Goal: Task Accomplishment & Management: Use online tool/utility

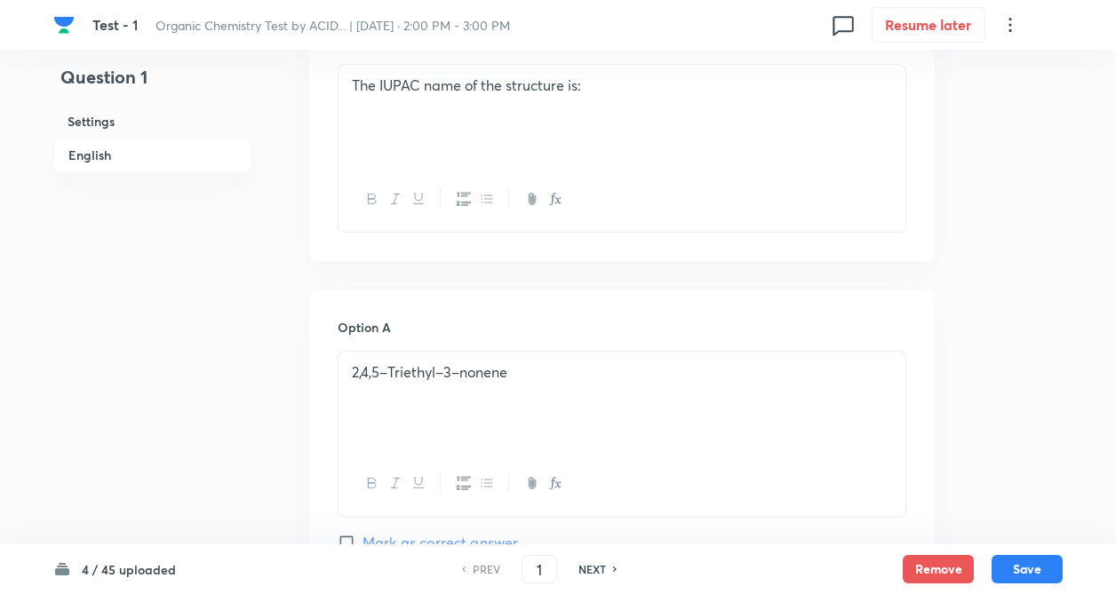
drag, startPoint x: 226, startPoint y: 393, endPoint x: 501, endPoint y: 568, distance: 326.3
drag, startPoint x: 598, startPoint y: 573, endPoint x: 605, endPoint y: 561, distance: 13.6
click at [599, 574] on h6 "NEXT" at bounding box center [592, 569] width 28 height 16
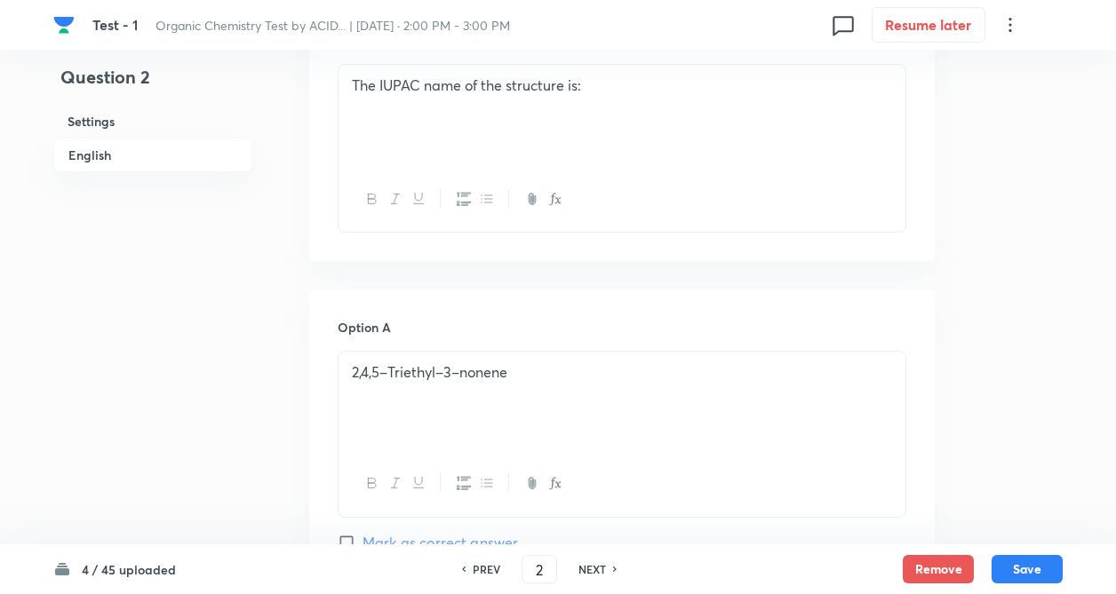
type input "2"
checkbox input "false"
checkbox input "true"
click at [602, 565] on h6 "NEXT" at bounding box center [592, 569] width 28 height 16
type input "3"
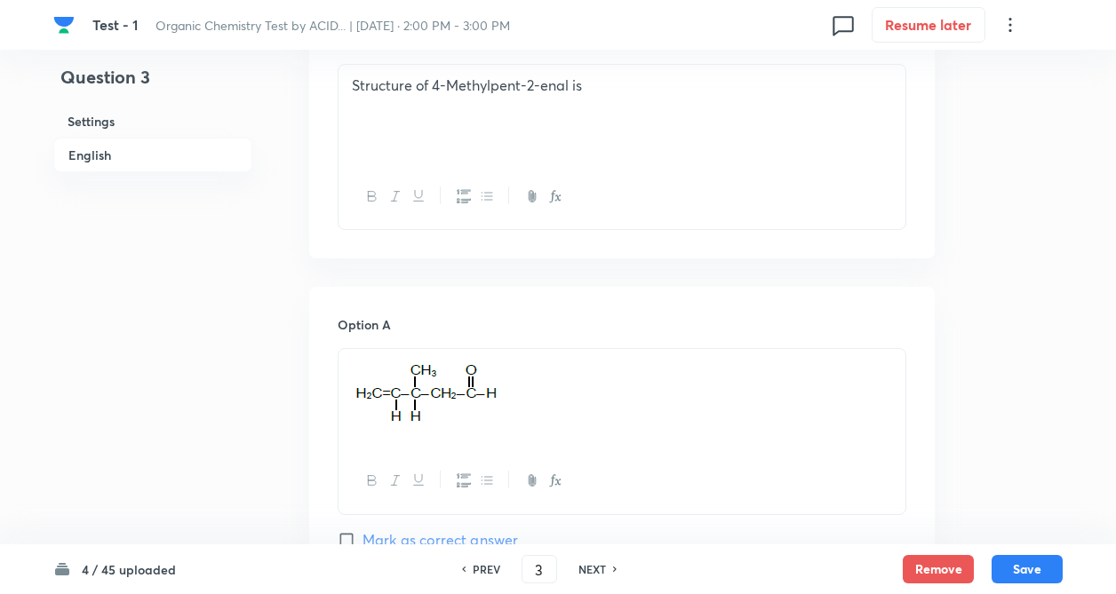
checkbox input "true"
click at [600, 569] on h6 "NEXT" at bounding box center [592, 569] width 28 height 16
type input "4"
checkbox input "false"
checkbox input "true"
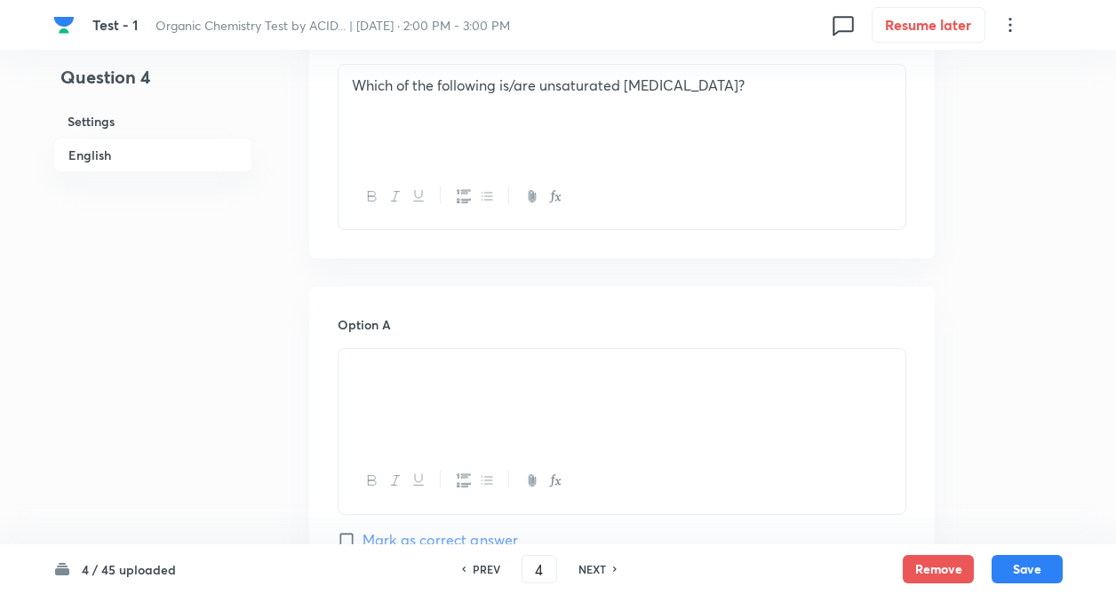
drag, startPoint x: 603, startPoint y: 563, endPoint x: 401, endPoint y: 409, distance: 254.8
click at [603, 562] on h6 "NEXT" at bounding box center [592, 569] width 28 height 16
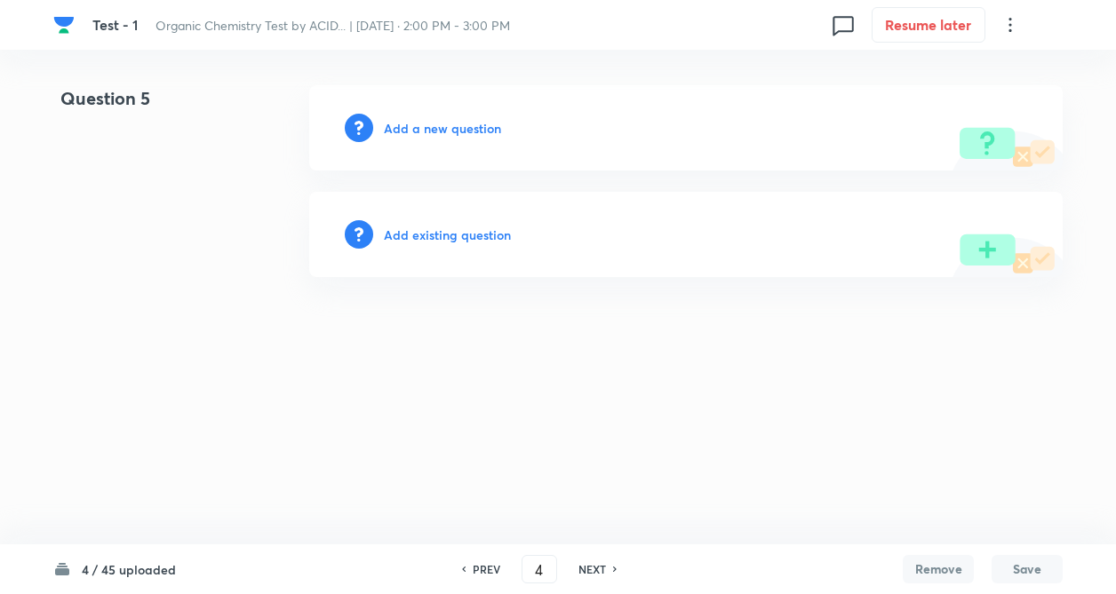
type input "5"
click at [511, 362] on html "Test - 1 Organic Chemistry Test by ACID... | Sep 7, 2025 · 2:00 PM - 3:00 PM 0 …" at bounding box center [562, 181] width 1125 height 362
click at [413, 127] on h6 "Add a new question" at bounding box center [446, 128] width 117 height 19
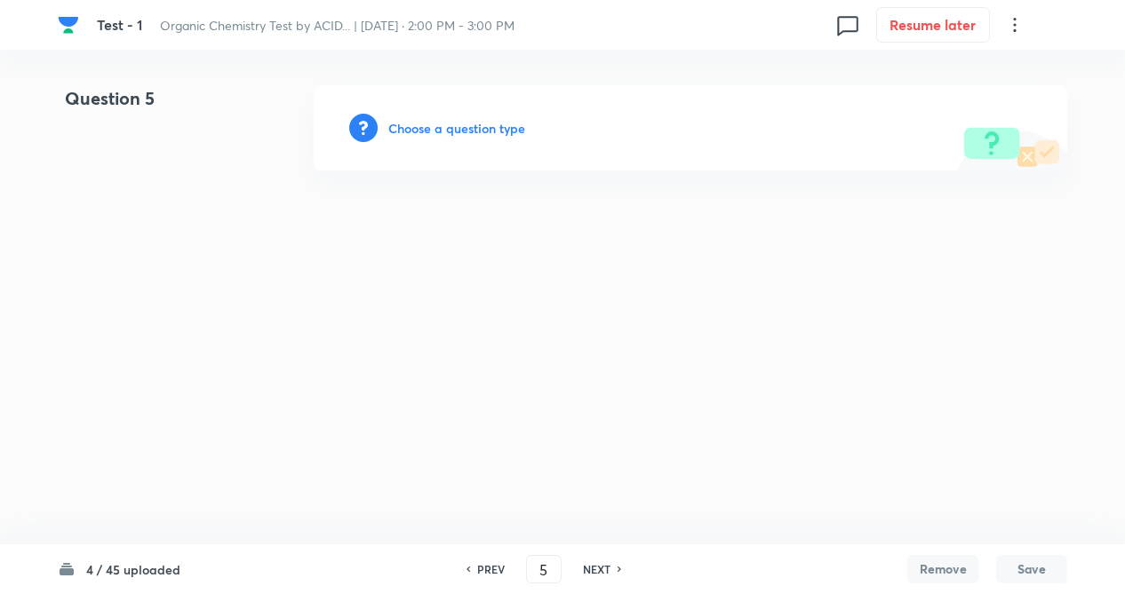
click at [447, 131] on h6 "Choose a question type" at bounding box center [456, 128] width 137 height 19
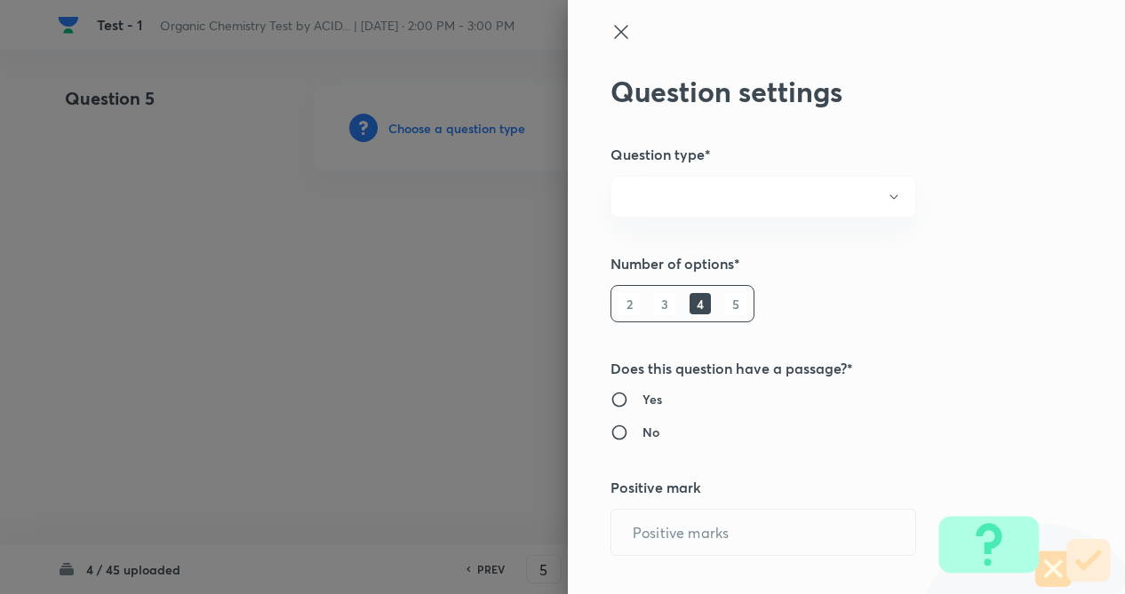
radio input "true"
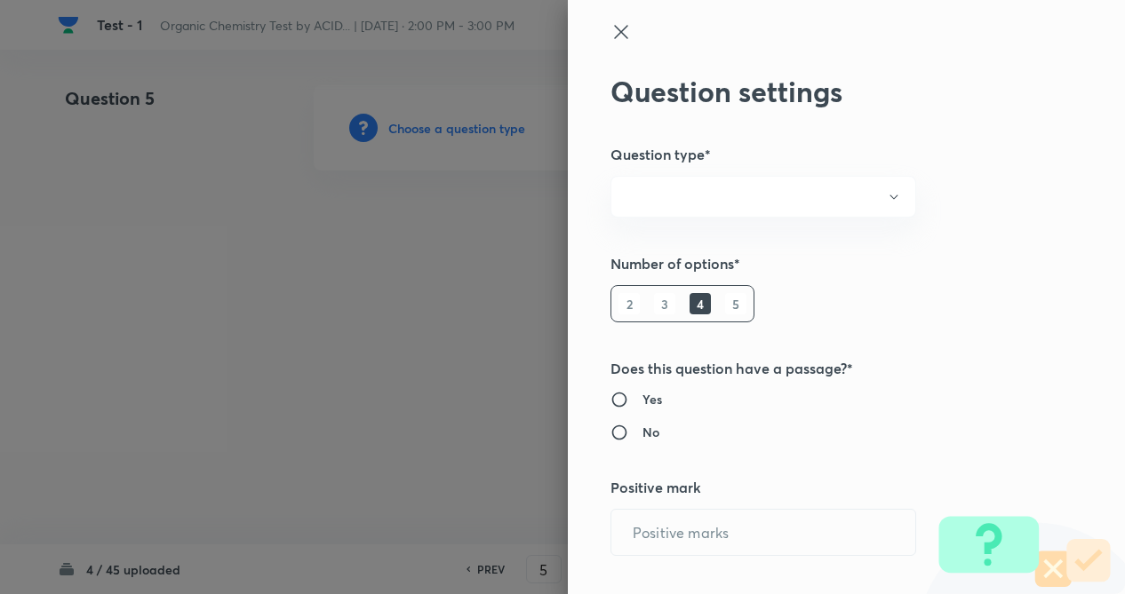
radio input "true"
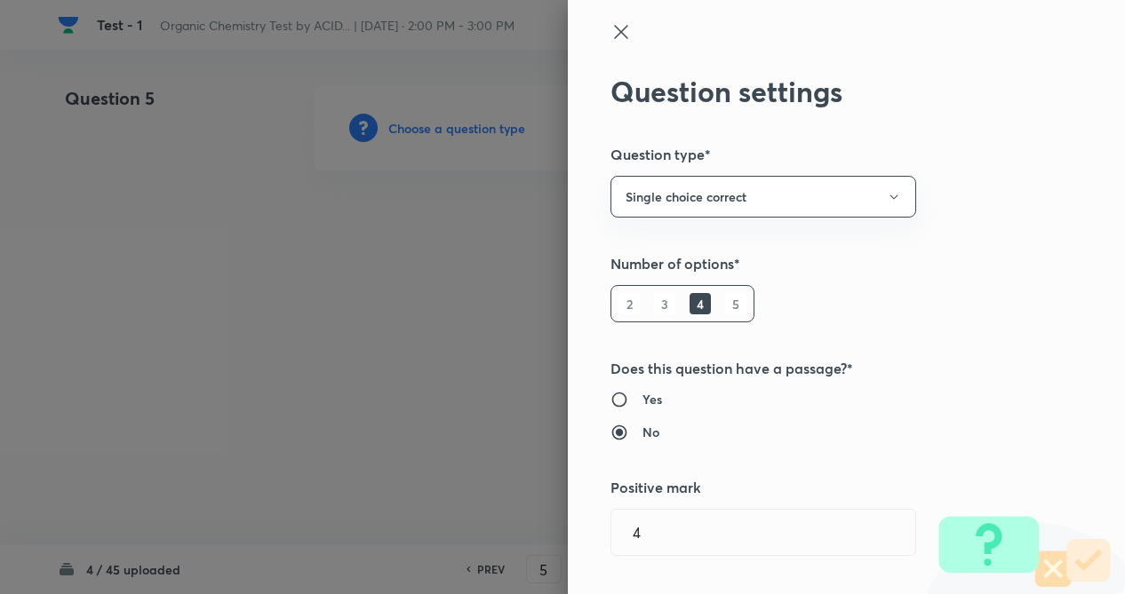
type input "4"
type input "1"
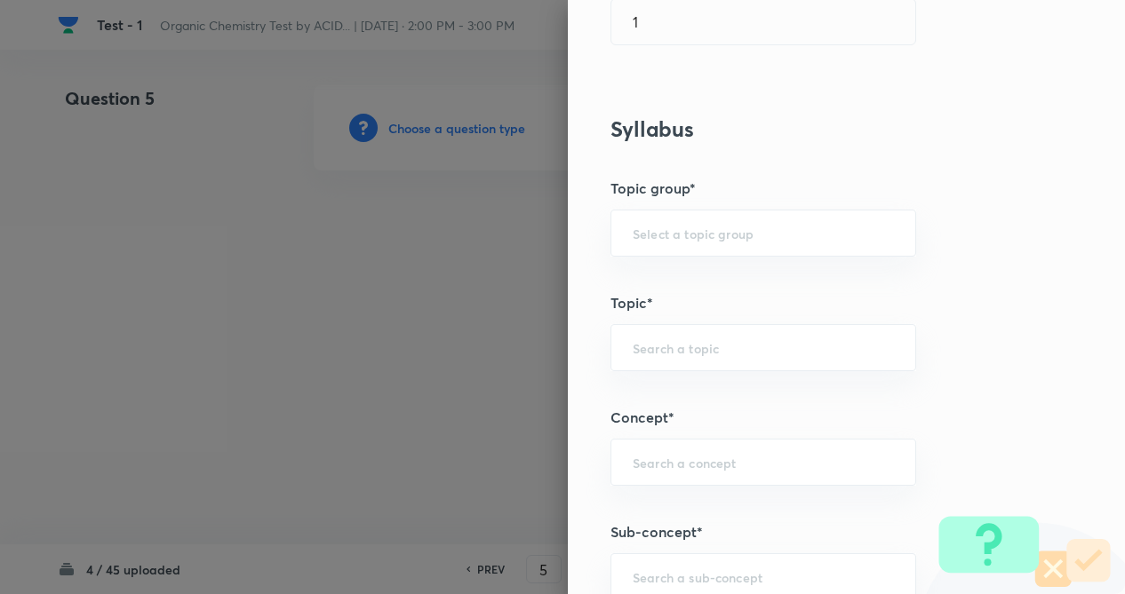
click at [985, 330] on div "Question settings Question type* Single choice correct Number of options* 2 3 4…" at bounding box center [846, 297] width 557 height 594
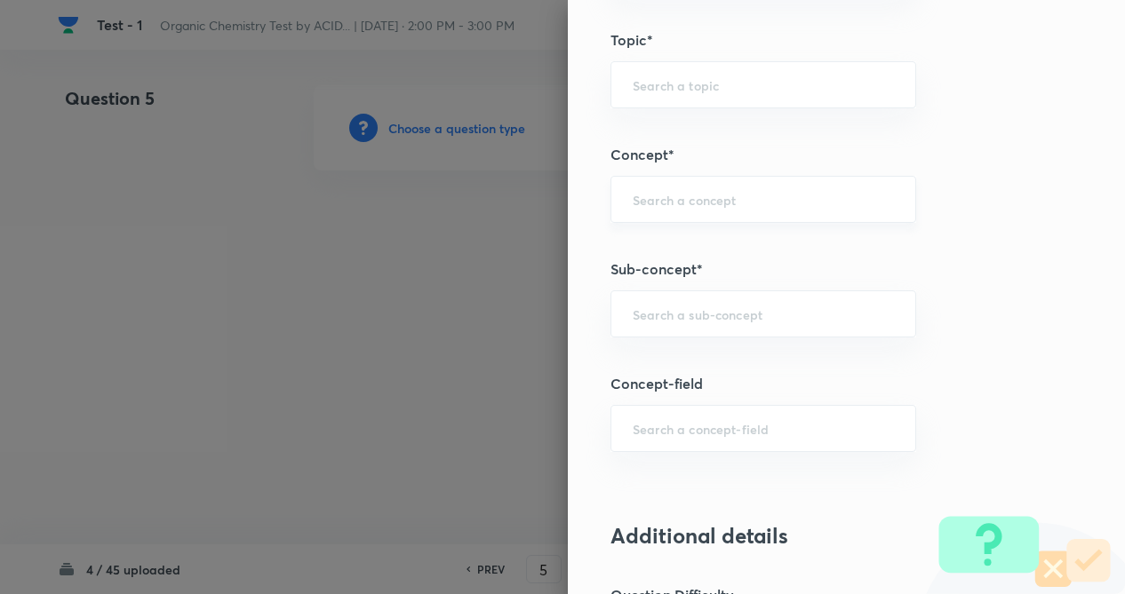
click at [690, 212] on div "​" at bounding box center [763, 199] width 306 height 47
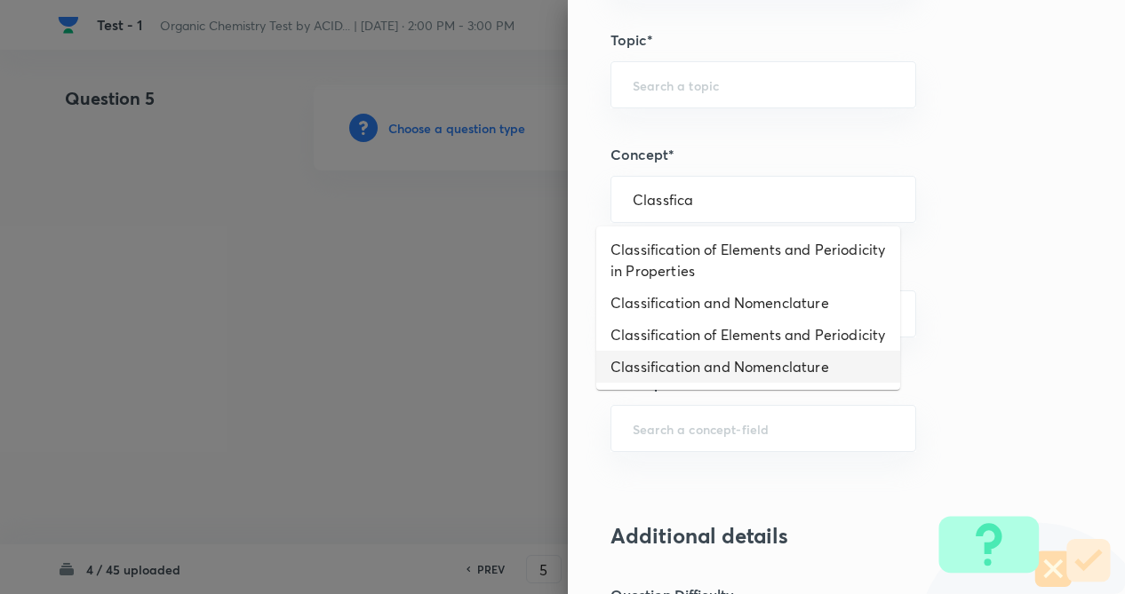
drag, startPoint x: 758, startPoint y: 388, endPoint x: 920, endPoint y: 375, distance: 163.1
click at [760, 383] on li "Classification and Nomenclature" at bounding box center [748, 367] width 304 height 32
type input "Classification and Nomenclature"
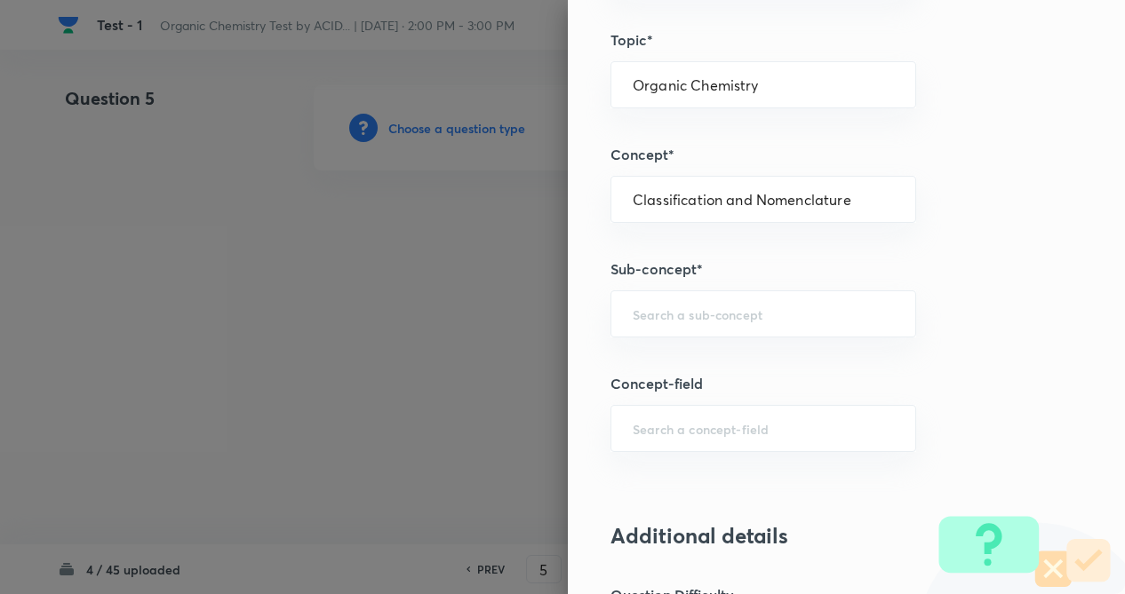
type input "Chemistry"
type input "Organic Chemistry"
drag, startPoint x: 985, startPoint y: 360, endPoint x: 946, endPoint y: 334, distance: 46.8
click at [984, 357] on div "Question settings Question type* Single choice correct Number of options* 2 3 4…" at bounding box center [846, 297] width 557 height 594
click at [822, 303] on div "​" at bounding box center [763, 313] width 306 height 47
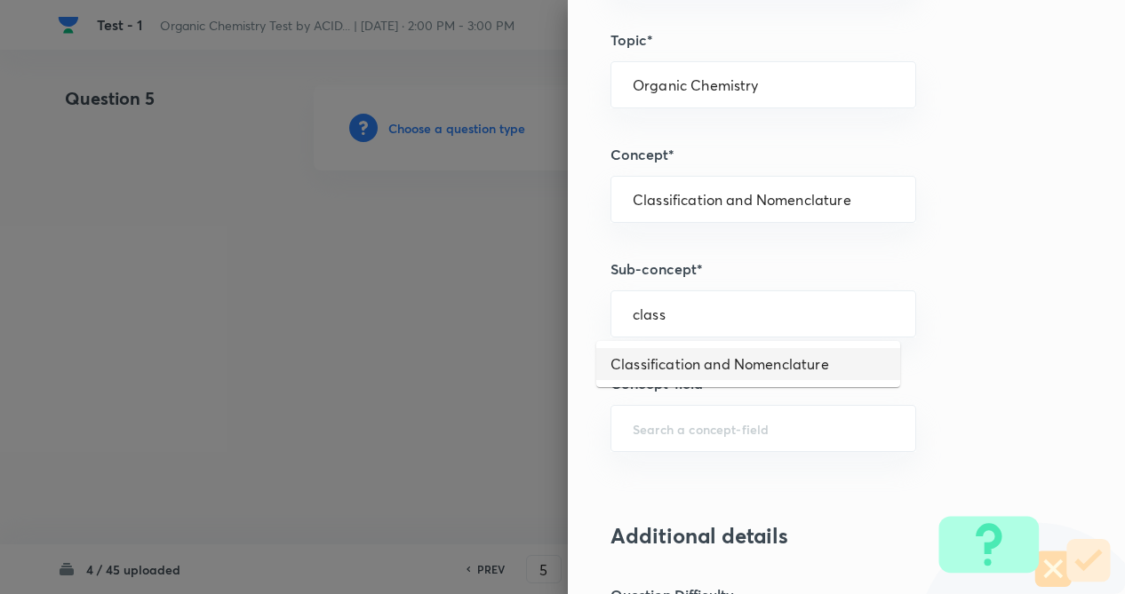
click at [794, 354] on li "Classification and Nomenclature" at bounding box center [748, 364] width 304 height 32
type input "Classification and Nomenclature"
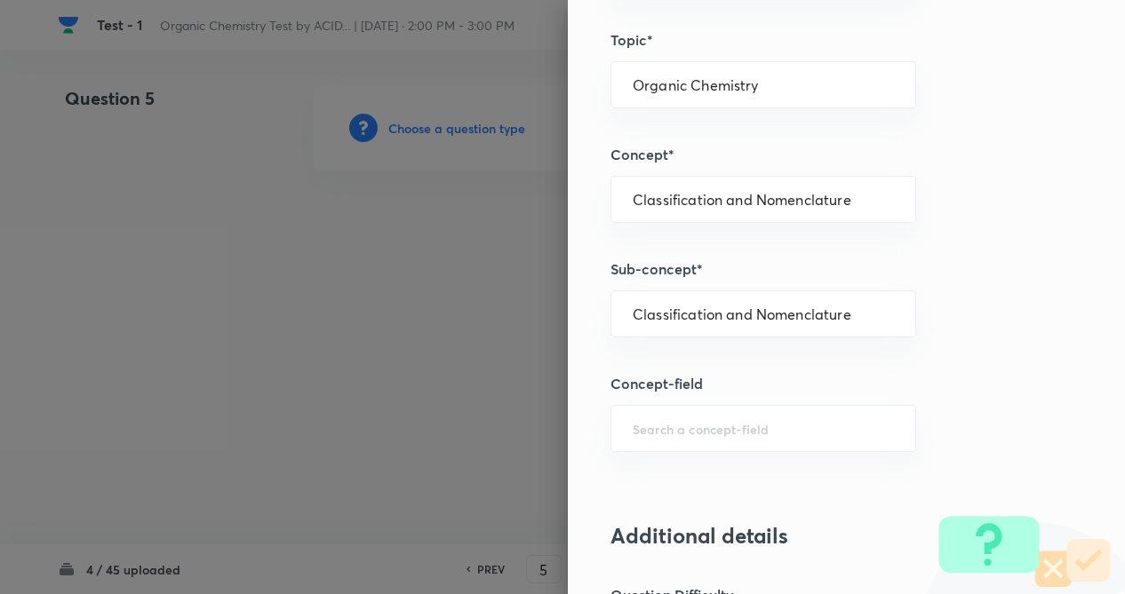
click at [926, 346] on div "Question settings Question type* Single choice correct Number of options* 2 3 4…" at bounding box center [846, 297] width 557 height 594
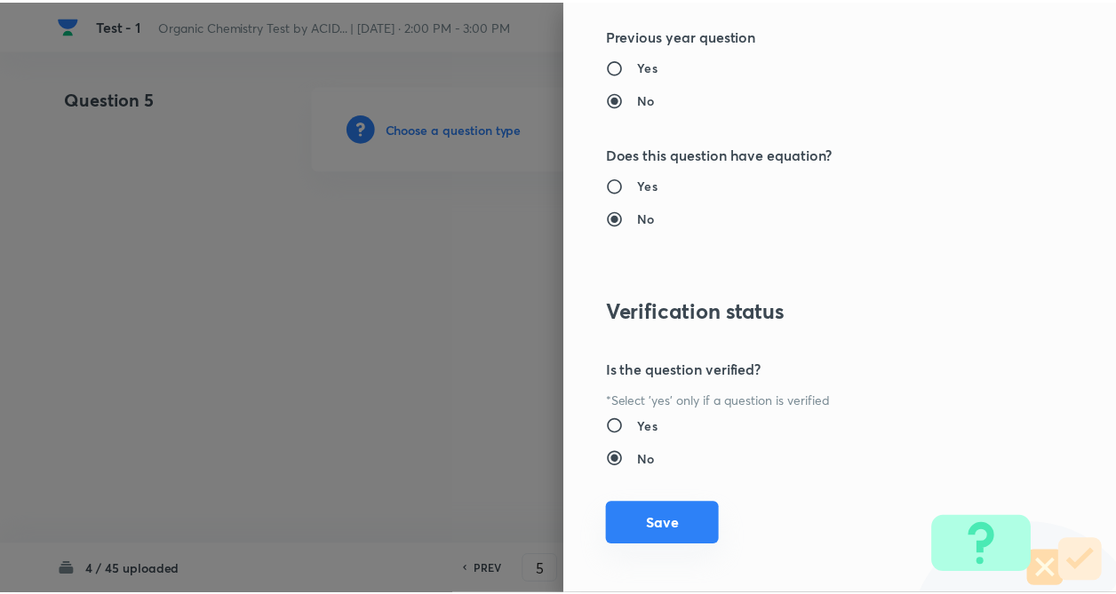
scroll to position [1827, 0]
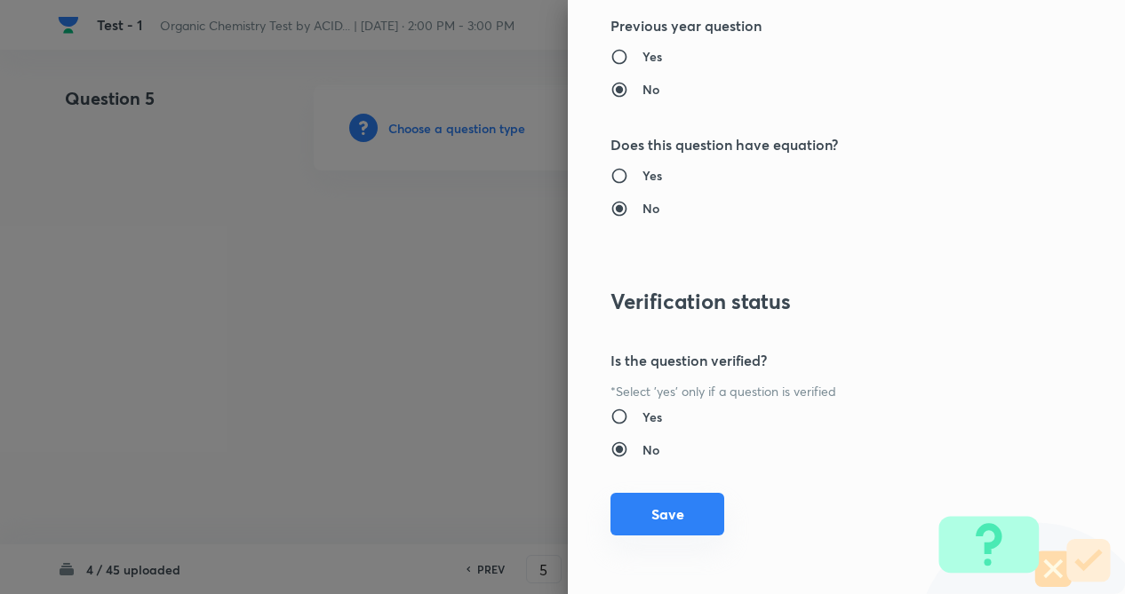
click at [678, 514] on button "Save" at bounding box center [667, 514] width 114 height 43
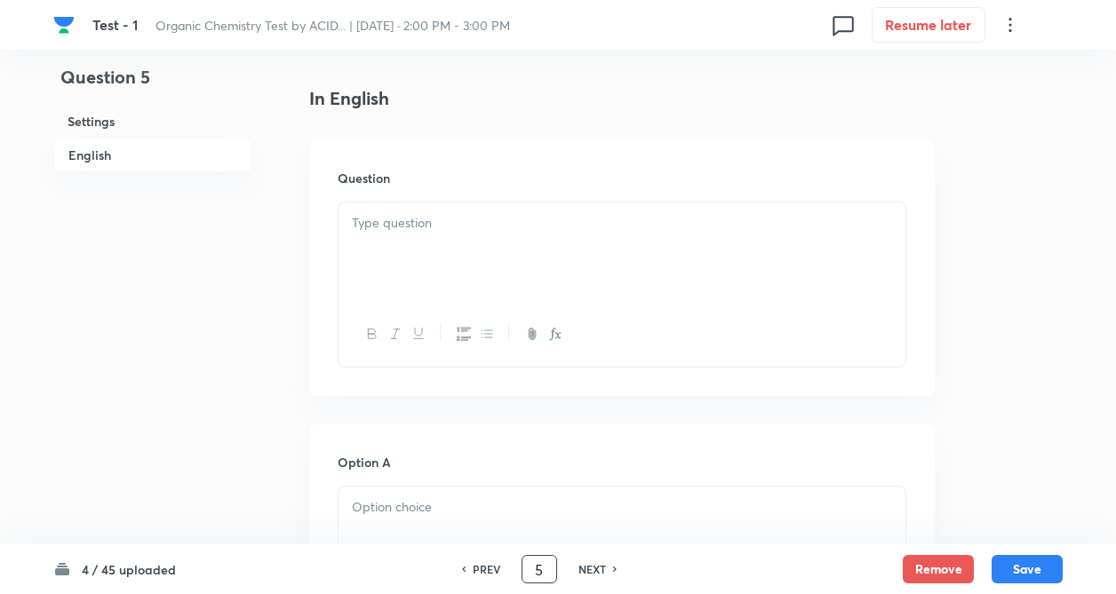
scroll to position [462, 0]
drag, startPoint x: 296, startPoint y: 393, endPoint x: 362, endPoint y: 496, distance: 122.2
paste div
click at [492, 258] on div at bounding box center [621, 250] width 567 height 99
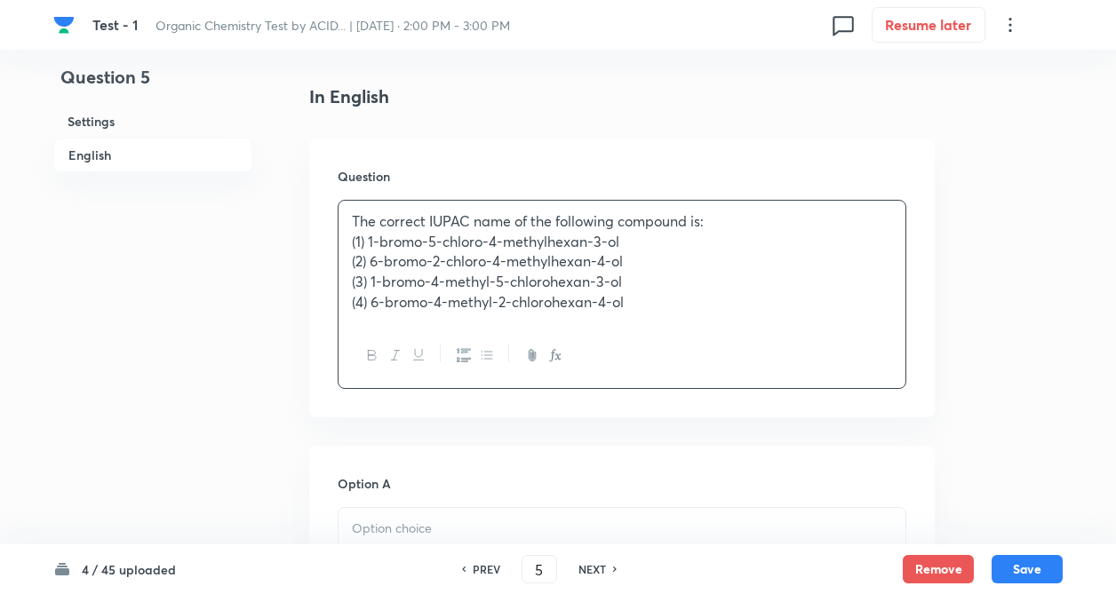
drag, startPoint x: 346, startPoint y: 251, endPoint x: 369, endPoint y: 237, distance: 25.9
click at [351, 246] on div "The correct IUPAC name of the following compound is: (1) 1-bromo-5-chloro-4-met…" at bounding box center [621, 262] width 567 height 123
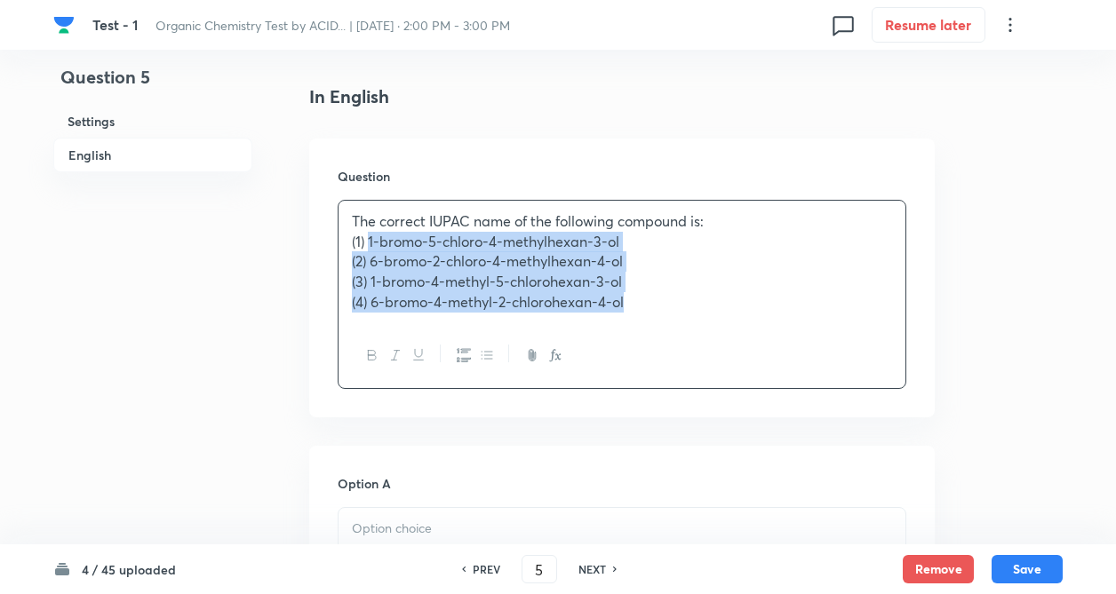
drag, startPoint x: 368, startPoint y: 243, endPoint x: 652, endPoint y: 334, distance: 298.4
click at [652, 334] on div "The correct IUPAC name of the following compound is: (1) 1-bromo-5-chloro-4-met…" at bounding box center [622, 294] width 569 height 189
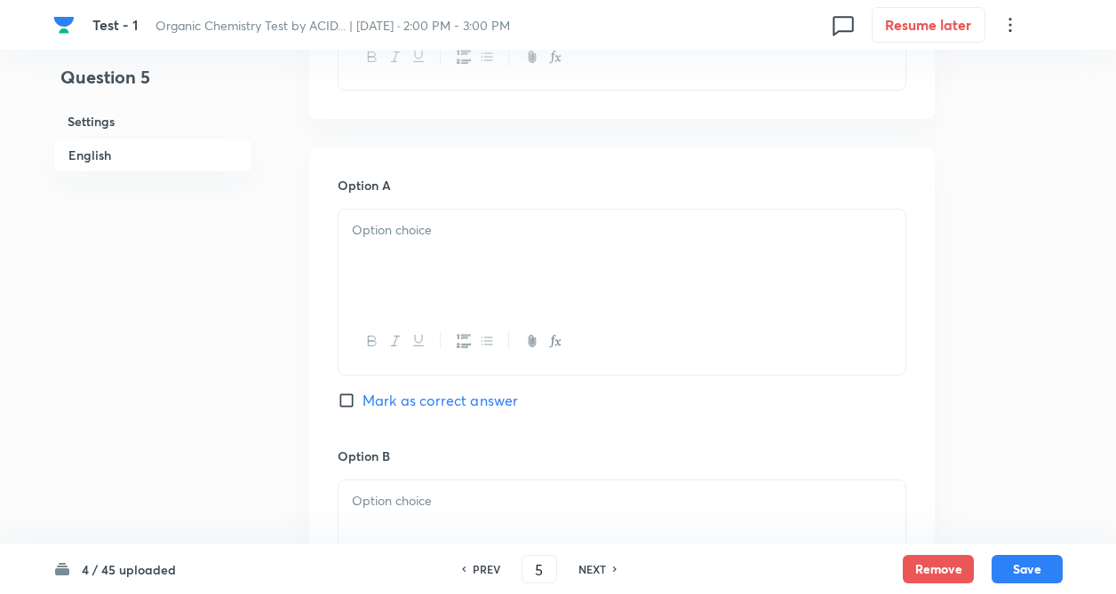
scroll to position [746, 0]
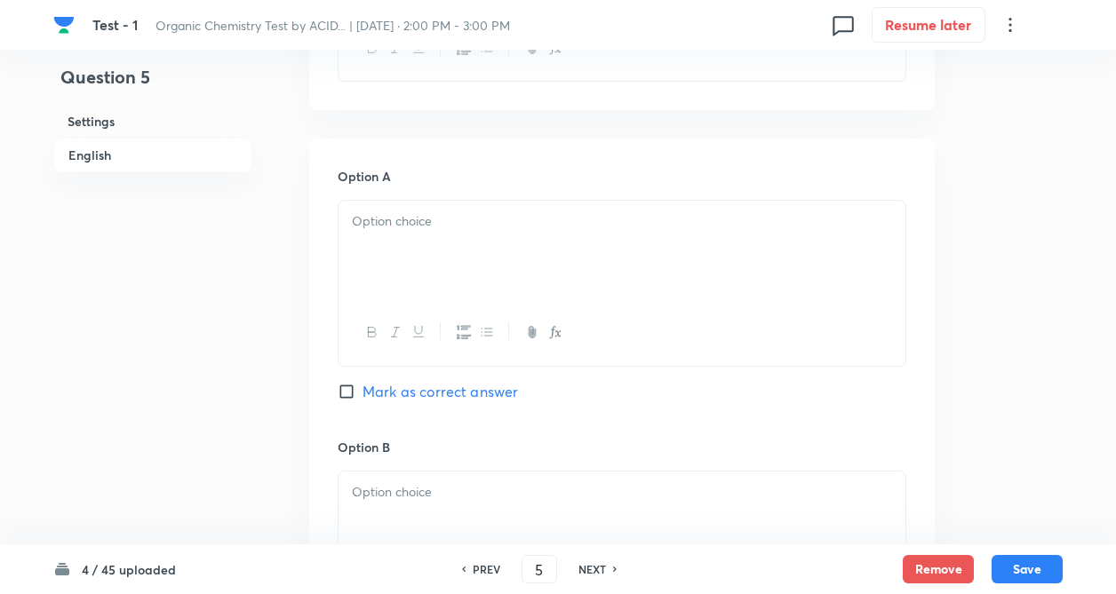
click at [451, 235] on div at bounding box center [621, 250] width 567 height 99
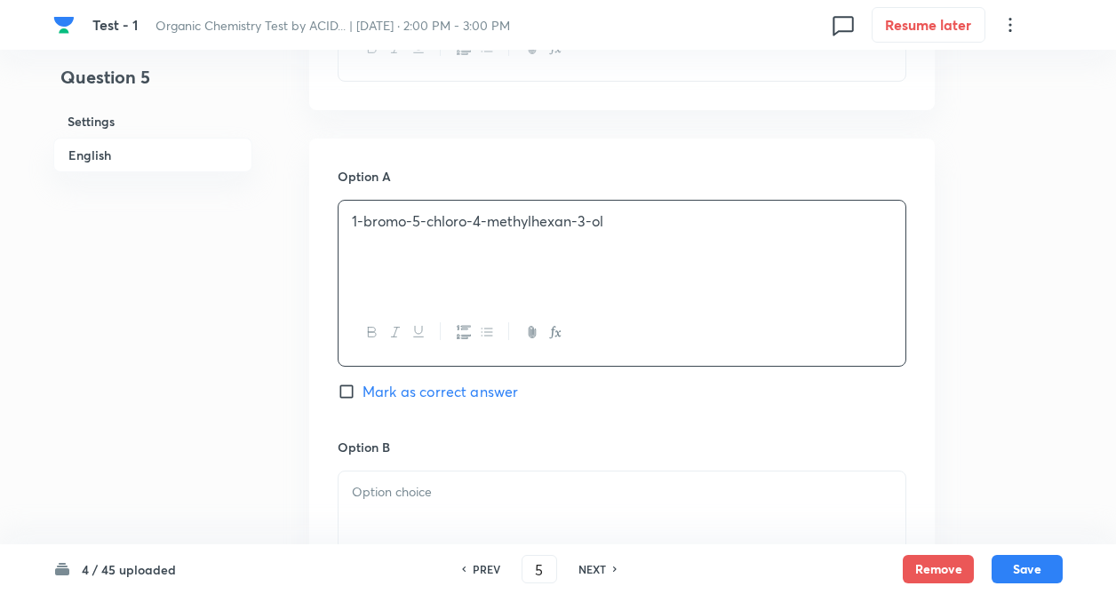
drag, startPoint x: 371, startPoint y: 243, endPoint x: 293, endPoint y: 319, distance: 108.7
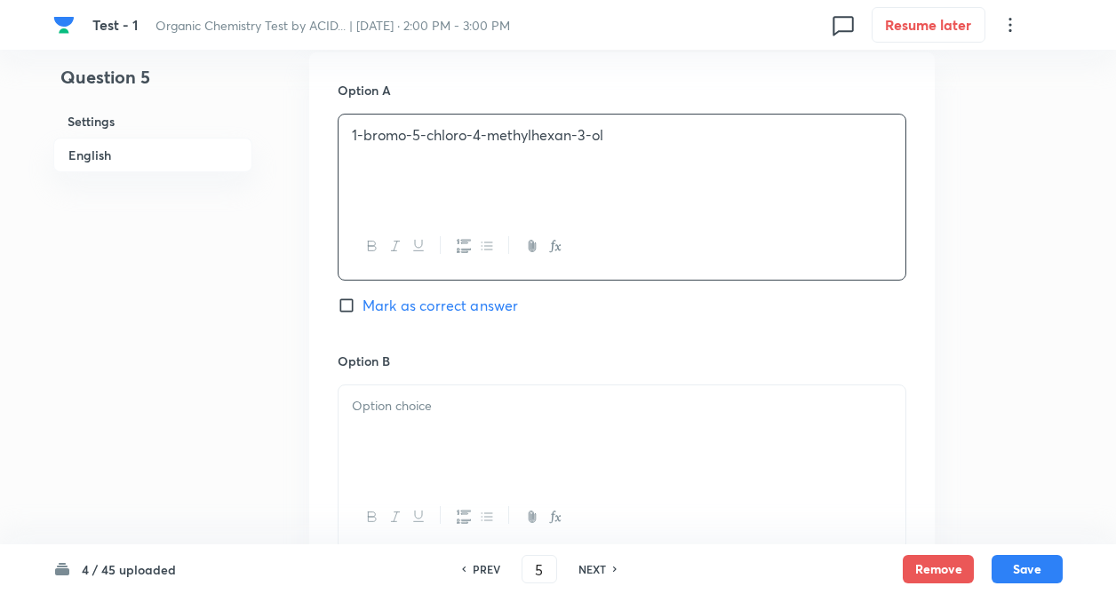
drag, startPoint x: 203, startPoint y: 336, endPoint x: 348, endPoint y: 305, distance: 149.0
click at [213, 336] on div "Question 5 Settings English" at bounding box center [152, 382] width 199 height 2258
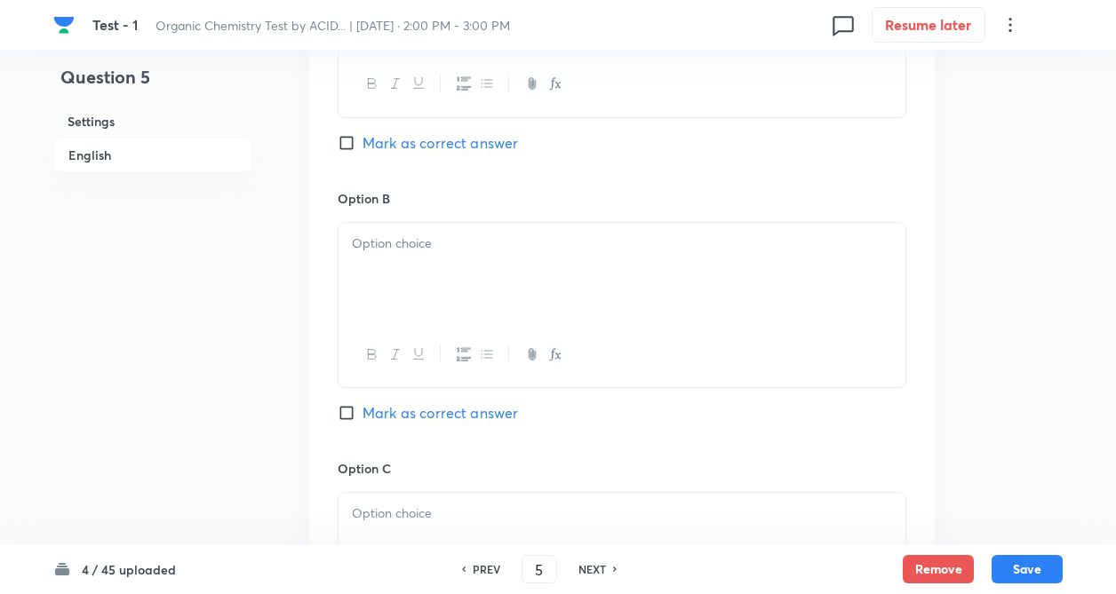
click at [400, 273] on div at bounding box center [621, 272] width 567 height 99
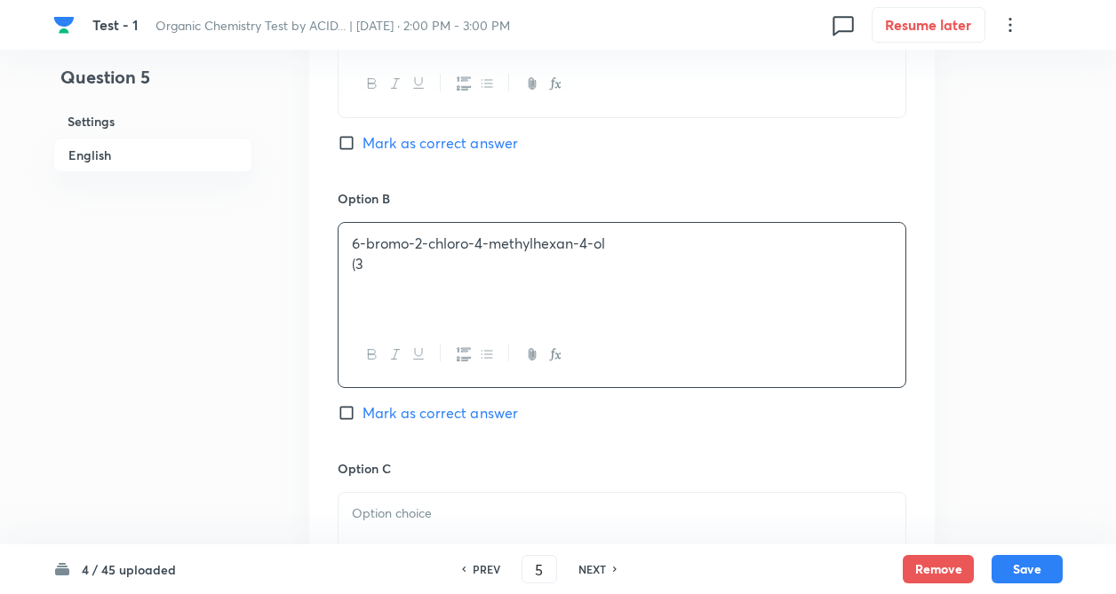
drag, startPoint x: 366, startPoint y: 263, endPoint x: 519, endPoint y: 315, distance: 161.5
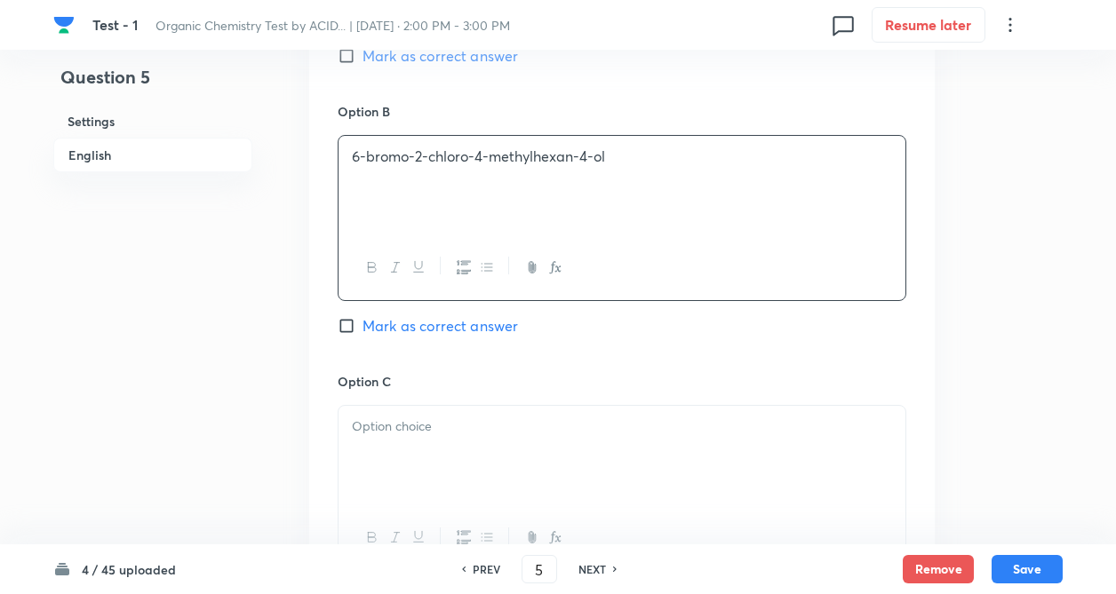
click at [290, 336] on div "Question 5 Settings English Settings Type Single choice correct 4 options + 4 m…" at bounding box center [557, 132] width 1009 height 2258
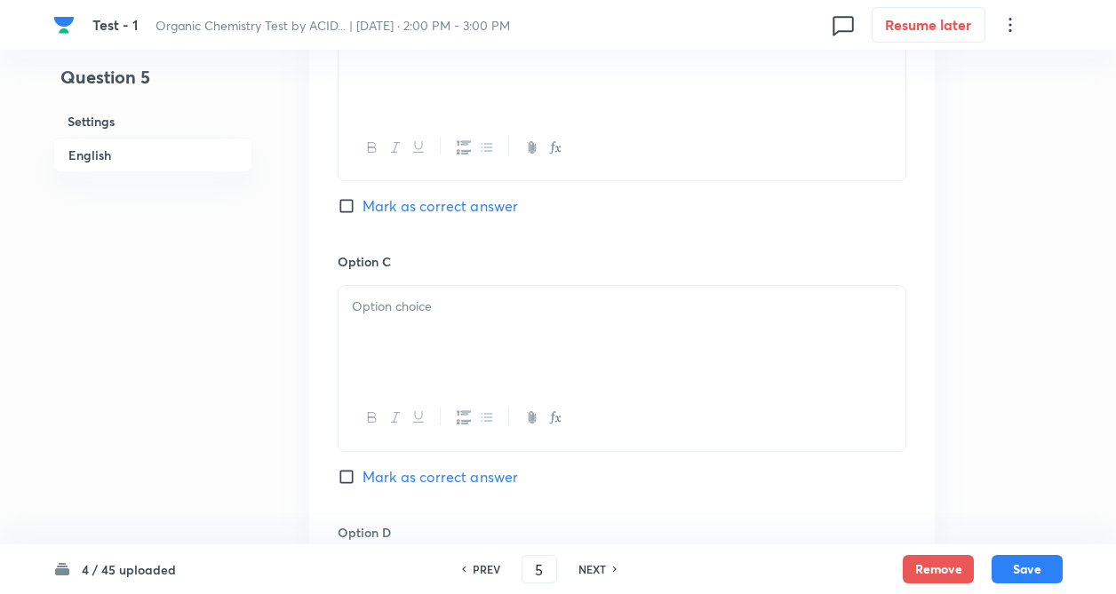
scroll to position [1279, 0]
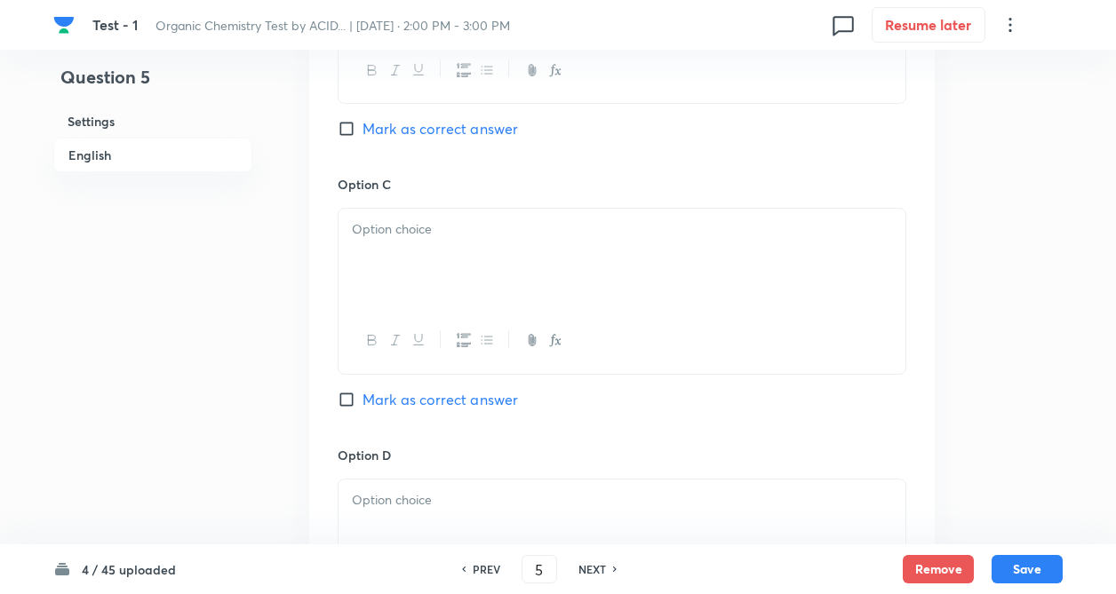
click at [509, 237] on p at bounding box center [622, 229] width 540 height 20
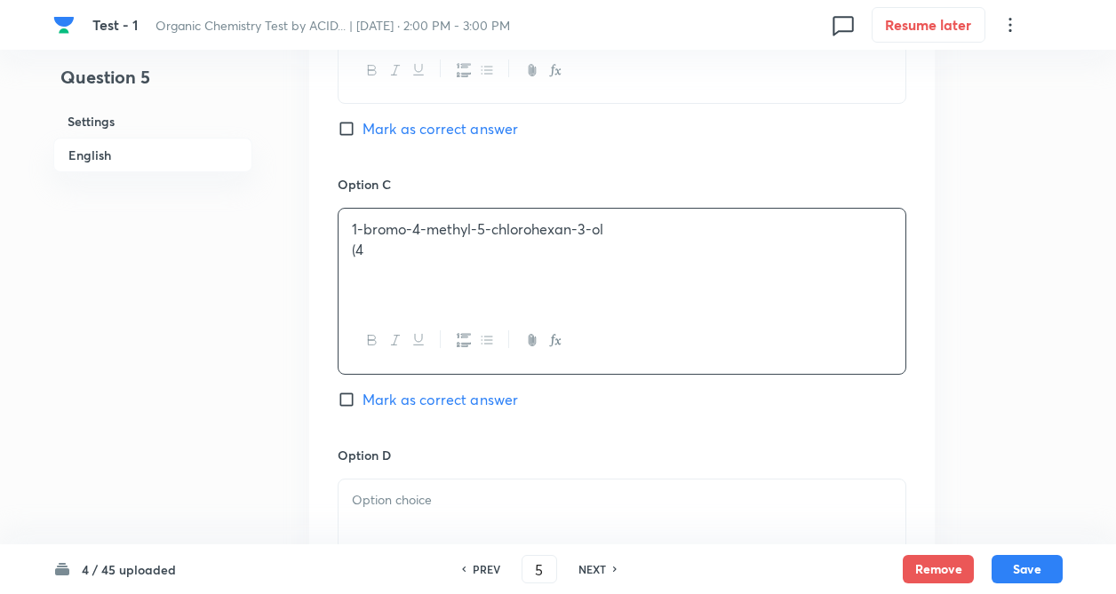
drag, startPoint x: 371, startPoint y: 250, endPoint x: 454, endPoint y: 290, distance: 91.8
click at [646, 260] on div "1-bromo-4-methyl-5-chlorohexan-3-ol (4" at bounding box center [621, 258] width 567 height 99
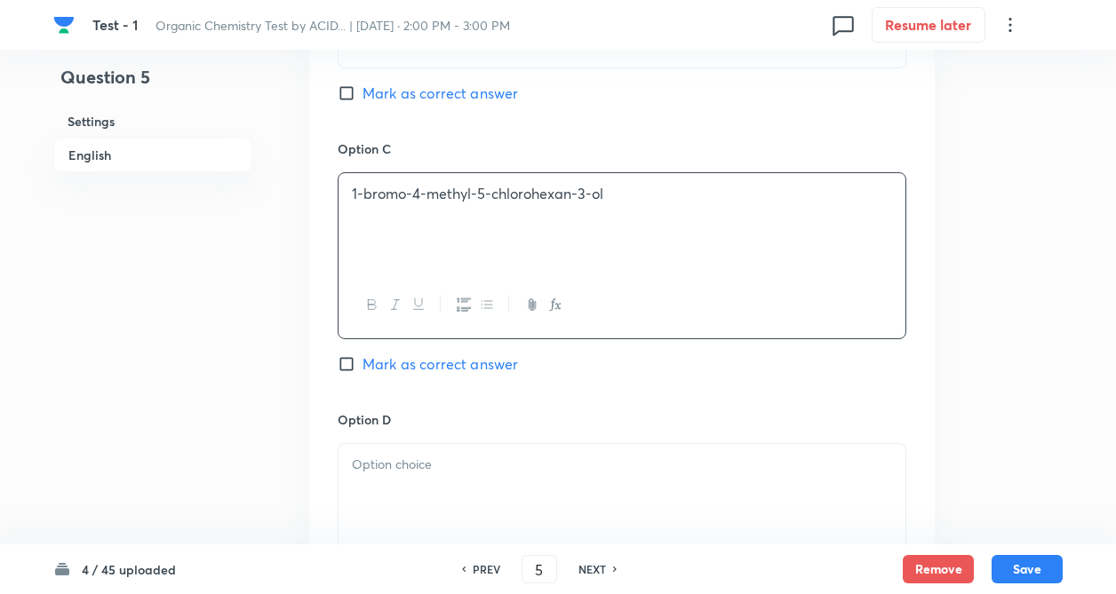
drag, startPoint x: 298, startPoint y: 307, endPoint x: 310, endPoint y: 338, distance: 32.7
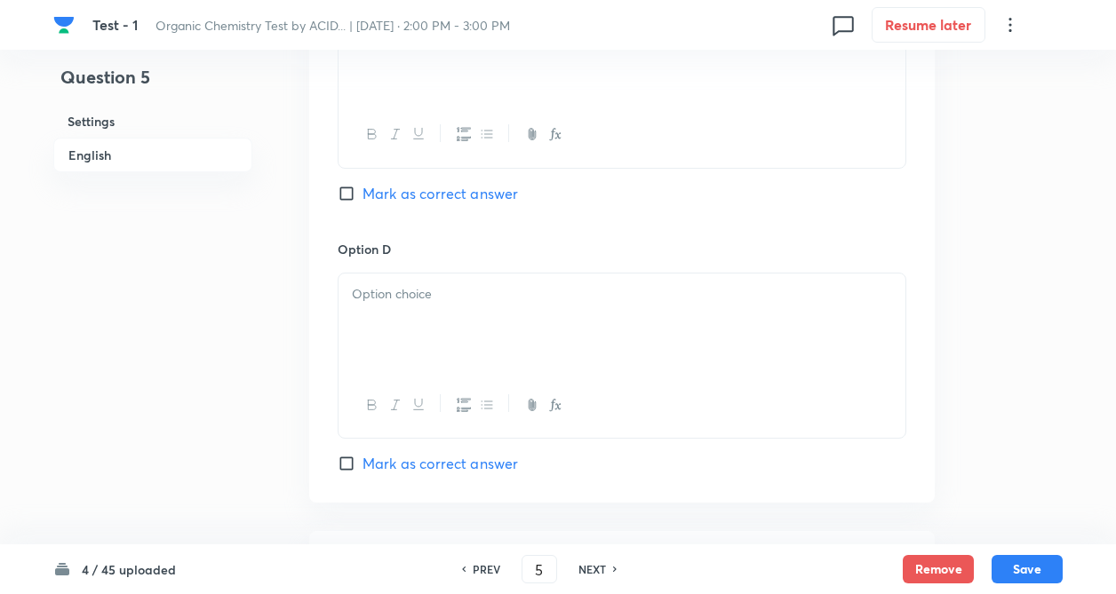
scroll to position [1492, 0]
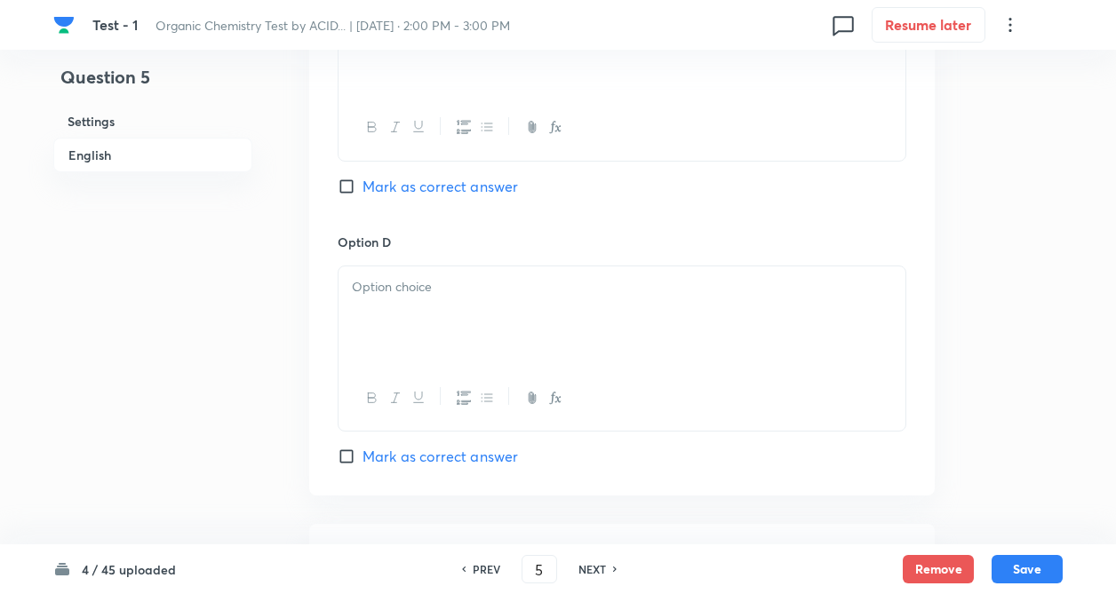
click at [473, 280] on p at bounding box center [622, 287] width 540 height 20
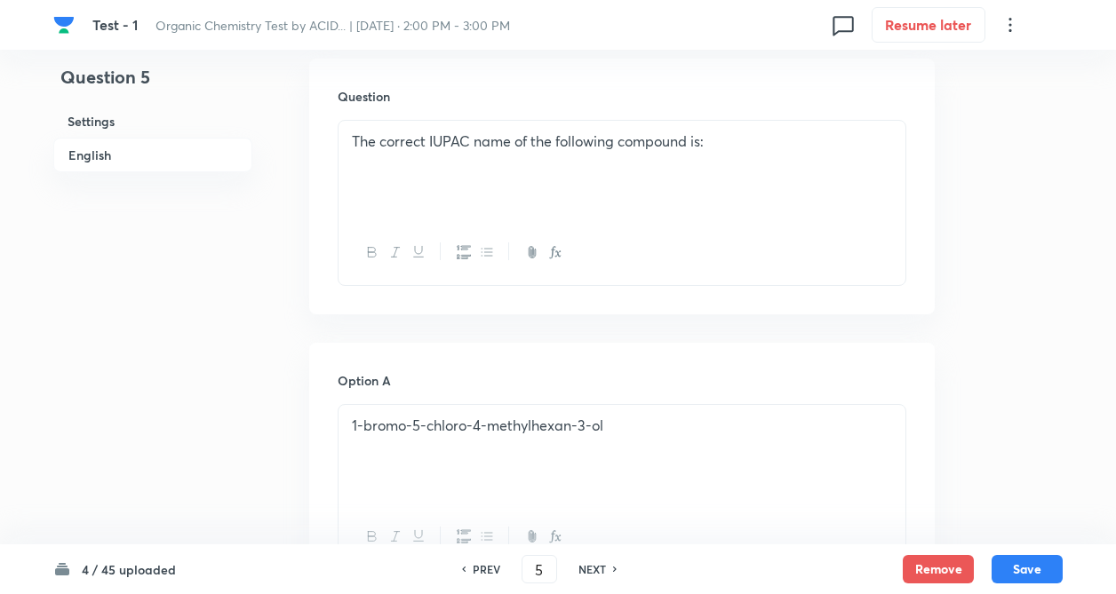
scroll to position [533, 0]
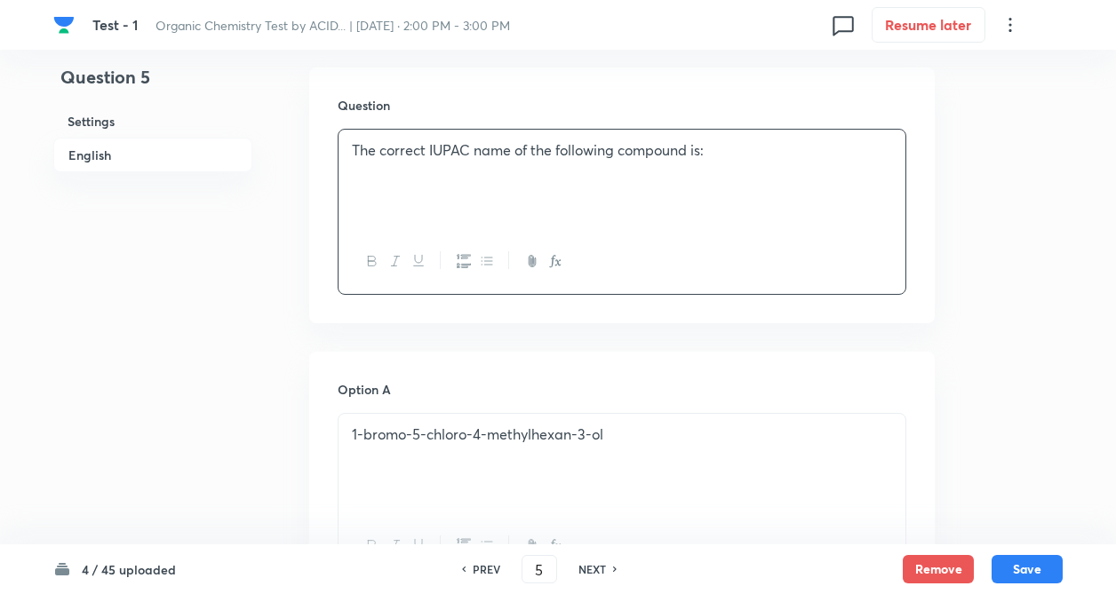
drag, startPoint x: 340, startPoint y: 191, endPoint x: 359, endPoint y: 197, distance: 19.7
click at [341, 192] on div "The correct IUPAC name of the following compound is:" at bounding box center [621, 179] width 567 height 99
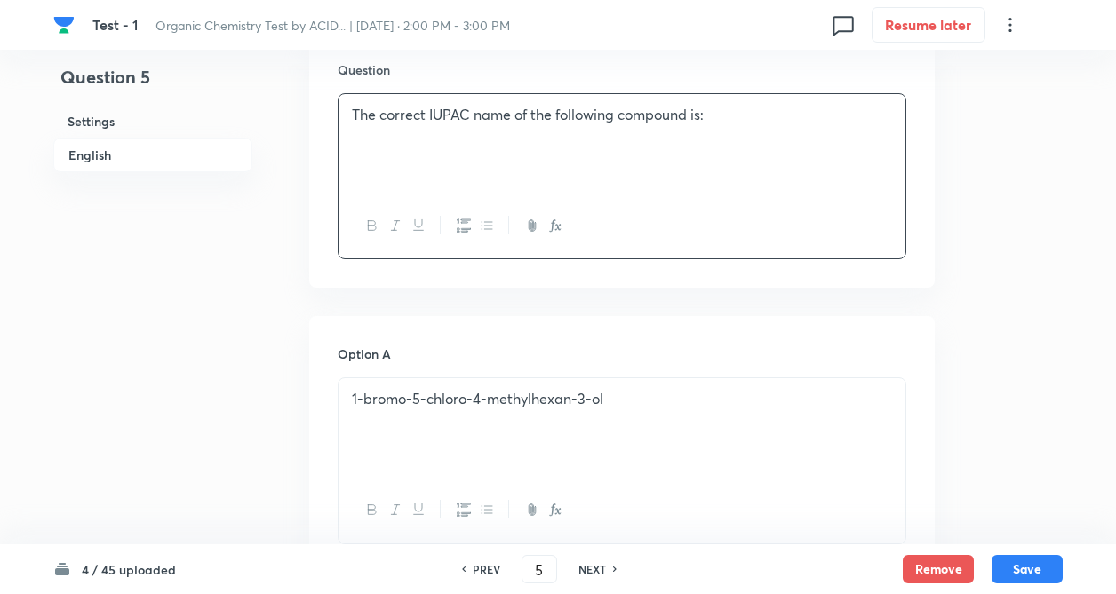
drag, startPoint x: 280, startPoint y: 257, endPoint x: 350, endPoint y: 379, distance: 141.3
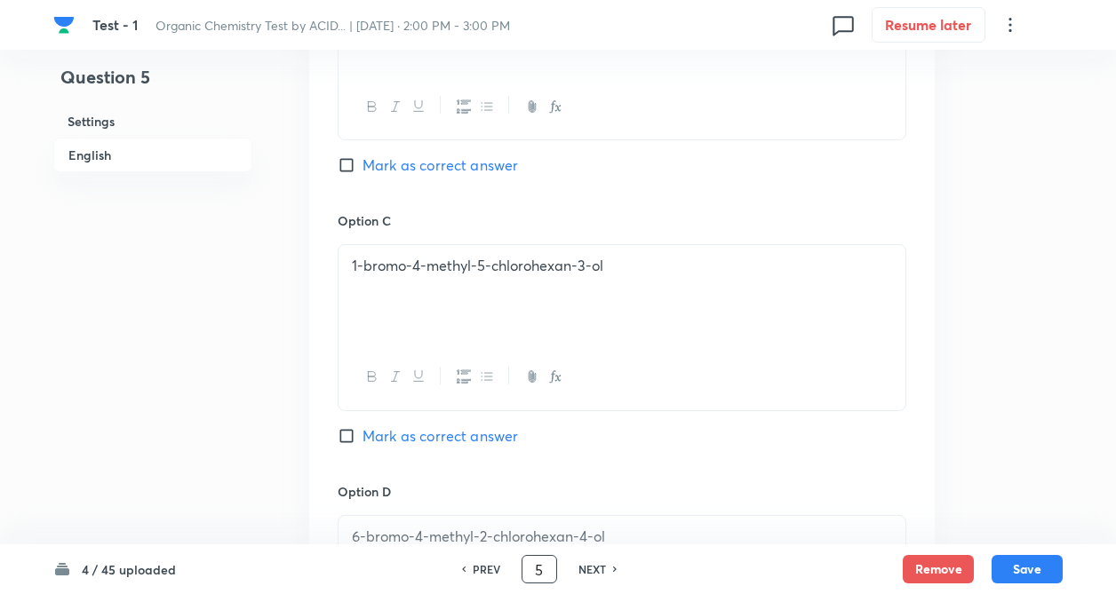
scroll to position [1244, 0]
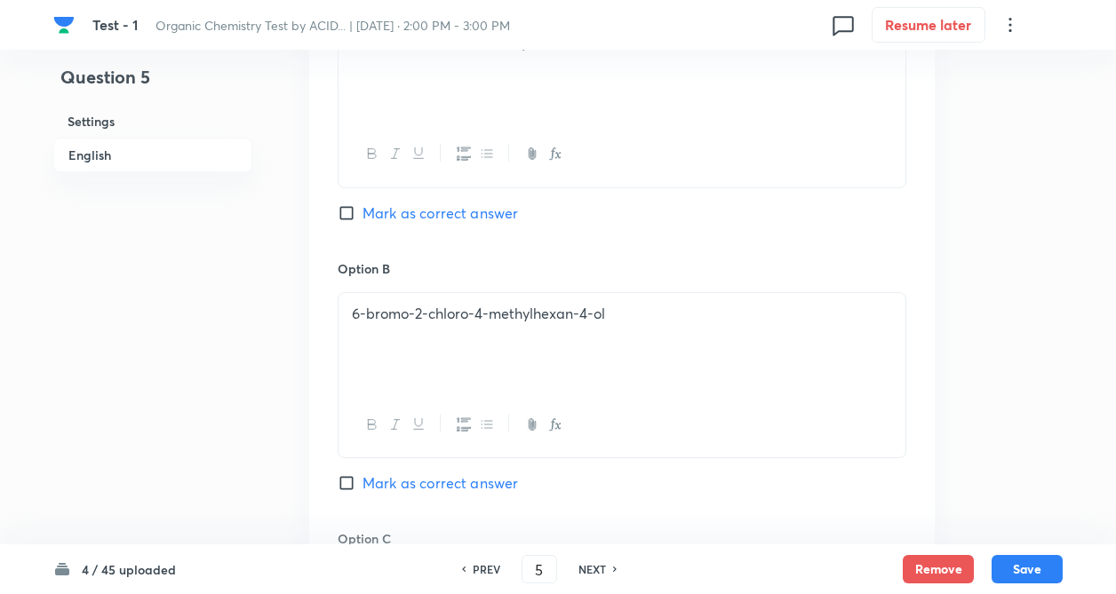
click at [272, 242] on div "Question 5 Settings English Settings Type Single choice correct 4 options + 4 m…" at bounding box center [557, 290] width 1009 height 2258
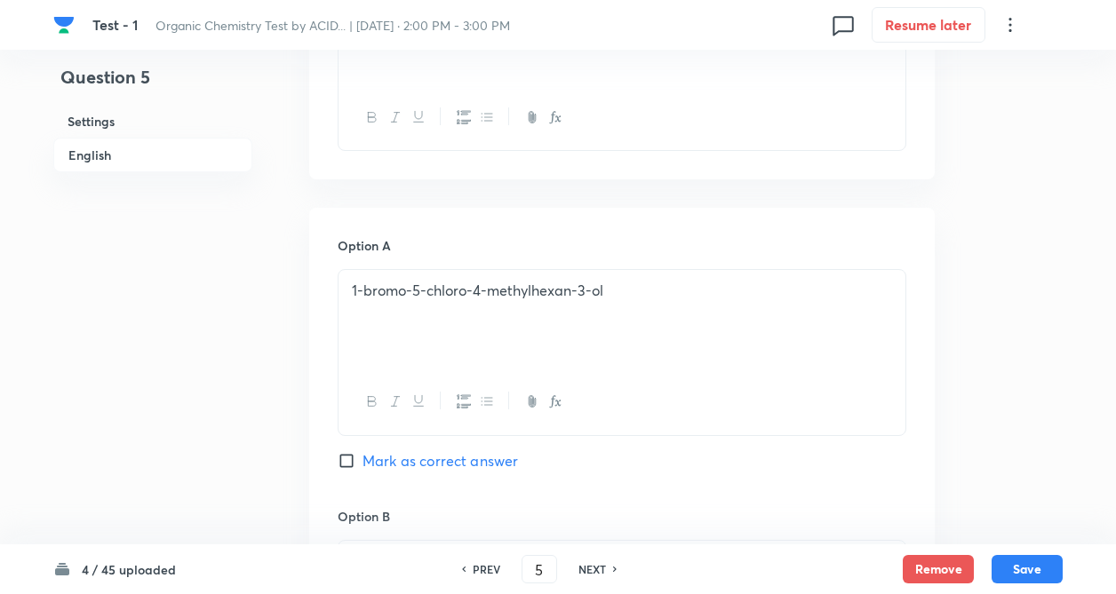
scroll to position [675, 0]
drag, startPoint x: 354, startPoint y: 465, endPoint x: 290, endPoint y: 426, distance: 73.7
click at [353, 465] on input "Mark as correct answer" at bounding box center [350, 463] width 25 height 18
checkbox input "true"
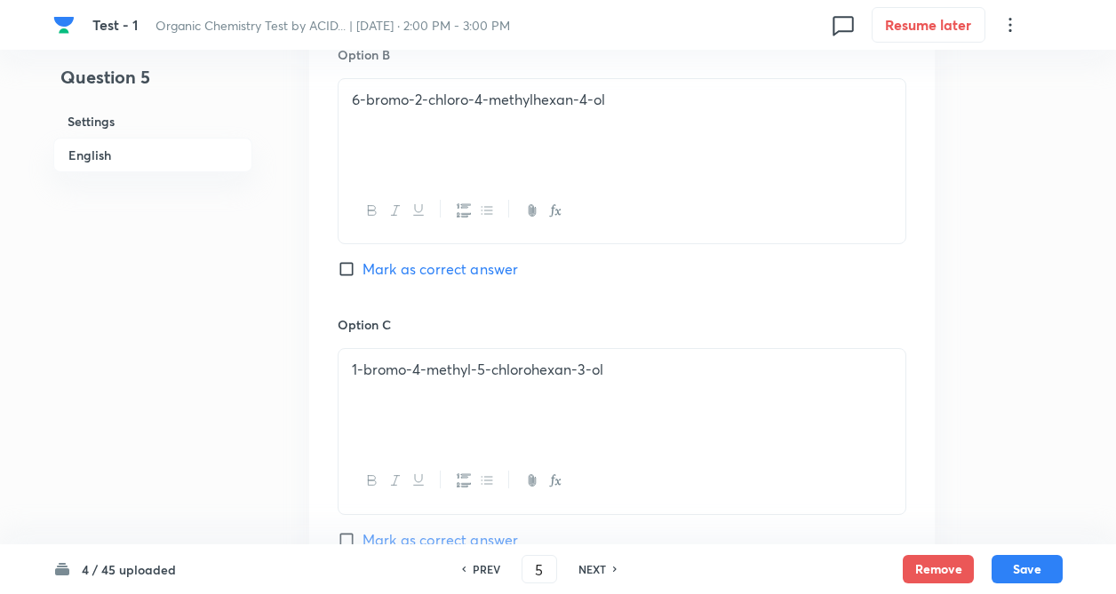
click at [276, 414] on div "Question 5 Settings English Settings Type Single choice correct 4 options + 4 m…" at bounding box center [557, 75] width 1009 height 2258
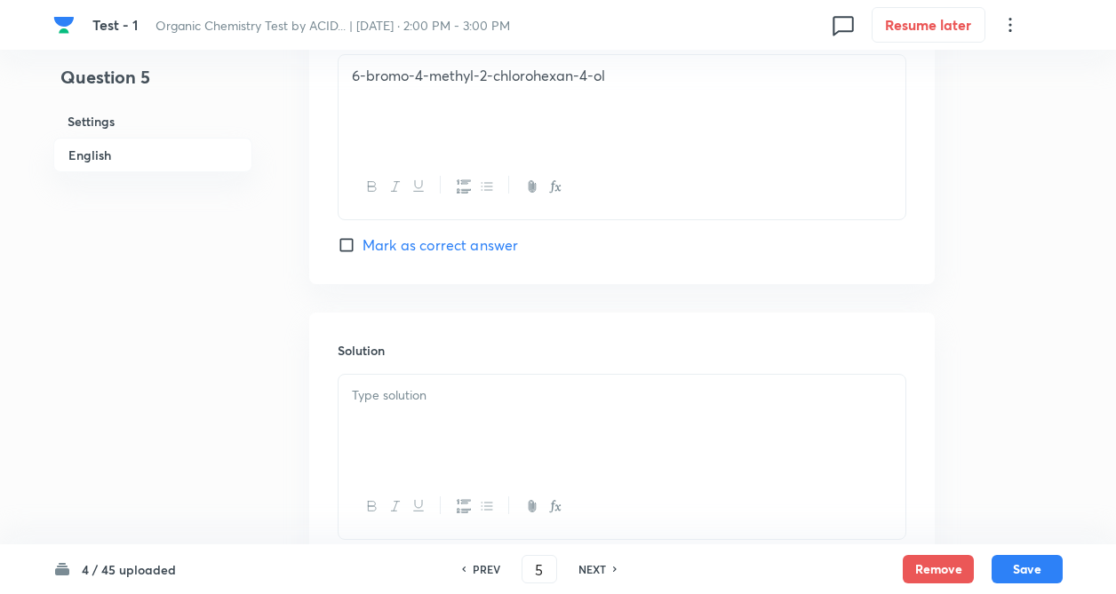
scroll to position [1843, 0]
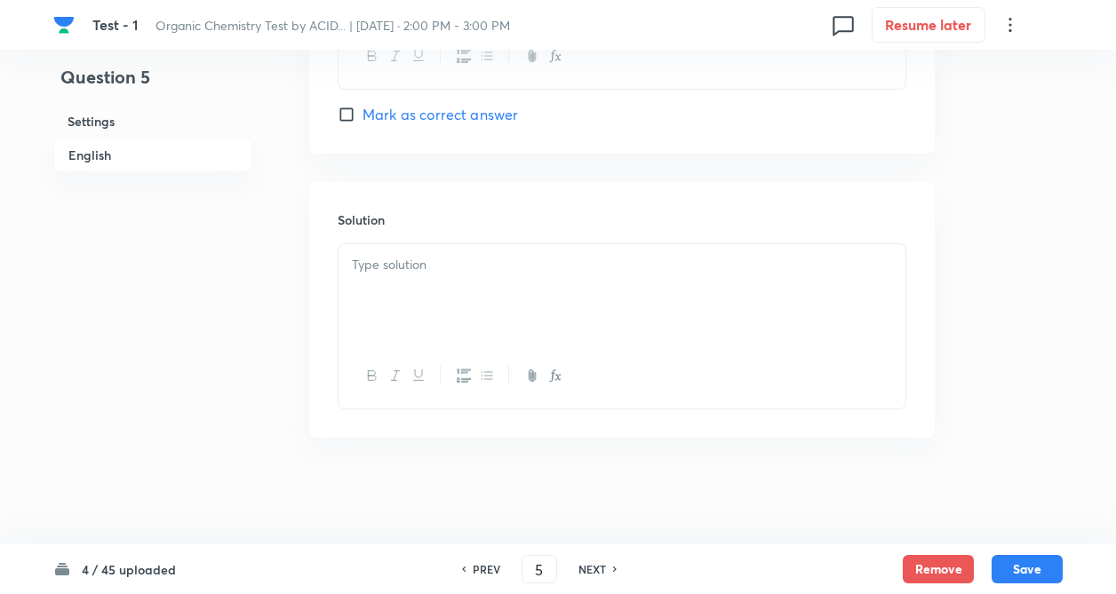
click at [414, 295] on div at bounding box center [621, 293] width 567 height 99
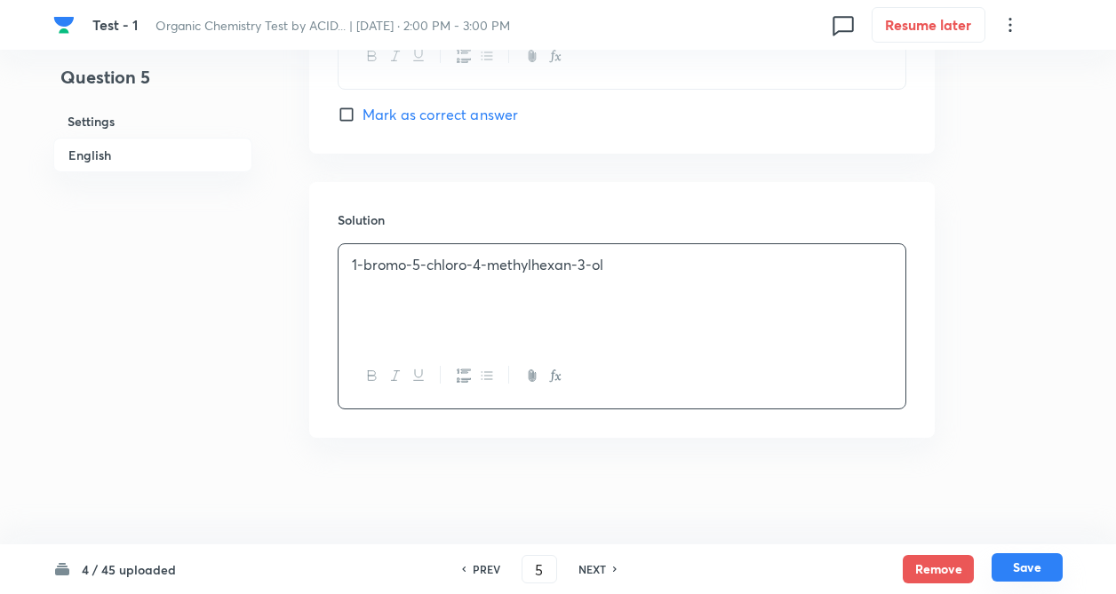
click at [1015, 572] on button "Save" at bounding box center [1026, 567] width 71 height 28
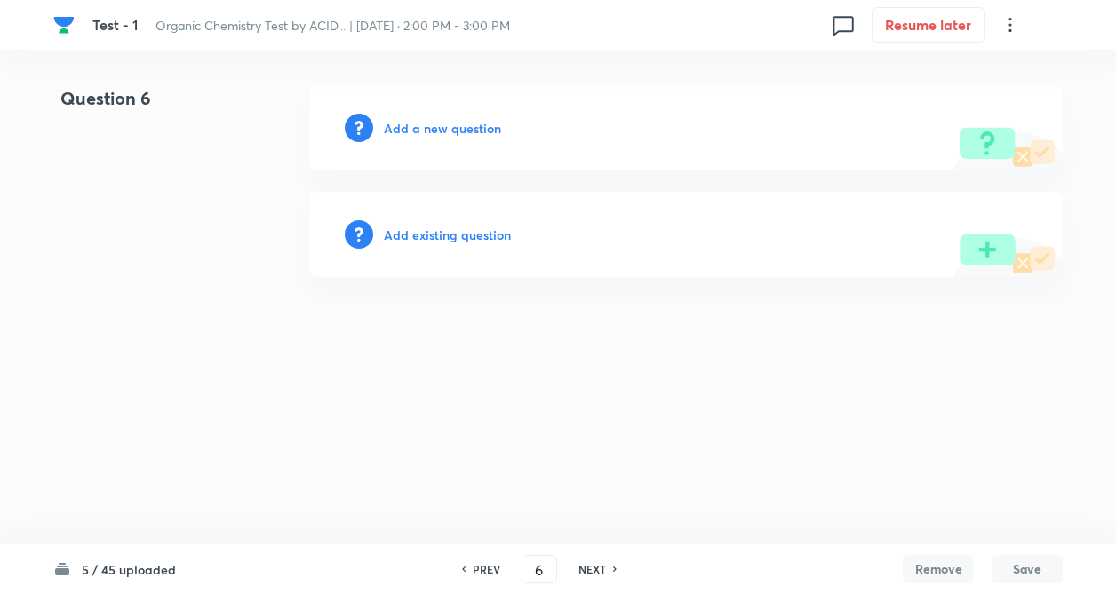
scroll to position [0, 0]
click at [488, 569] on h6 "PREV" at bounding box center [491, 569] width 28 height 16
type input "5"
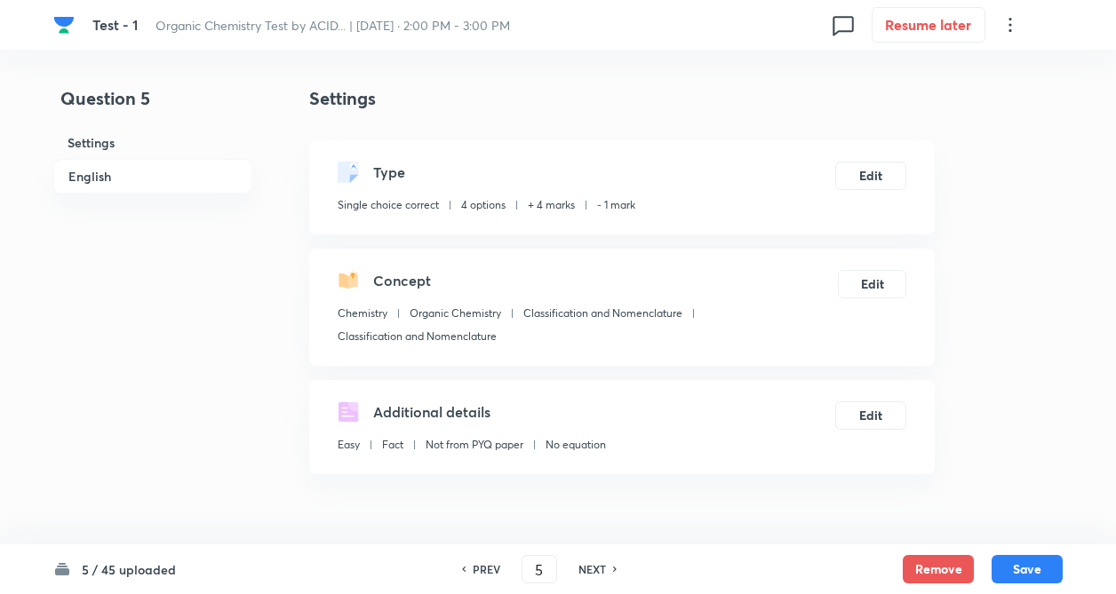
checkbox input "true"
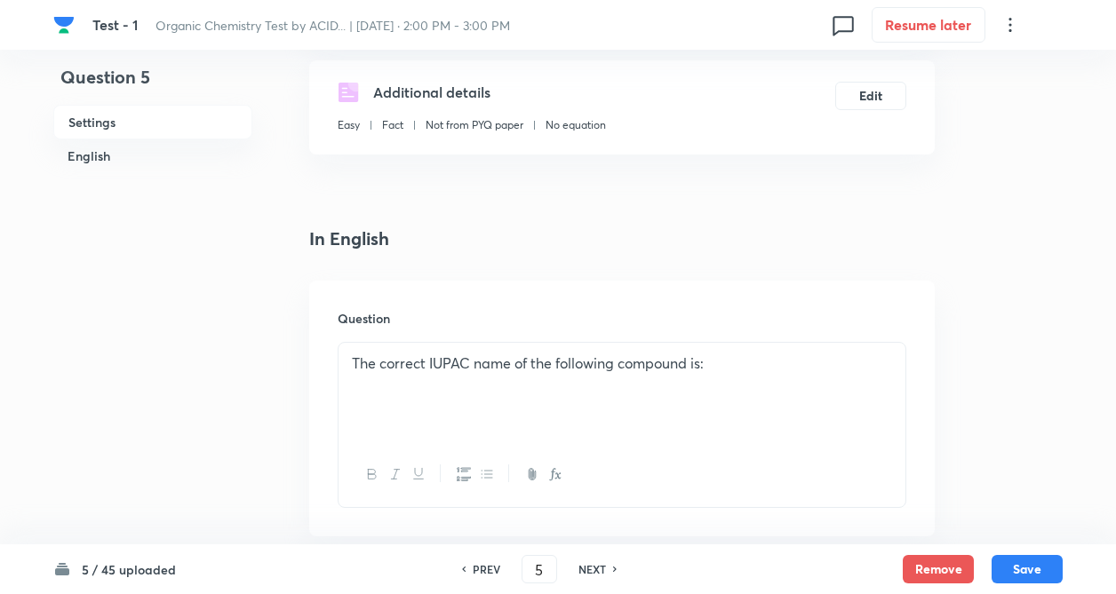
scroll to position [355, 0]
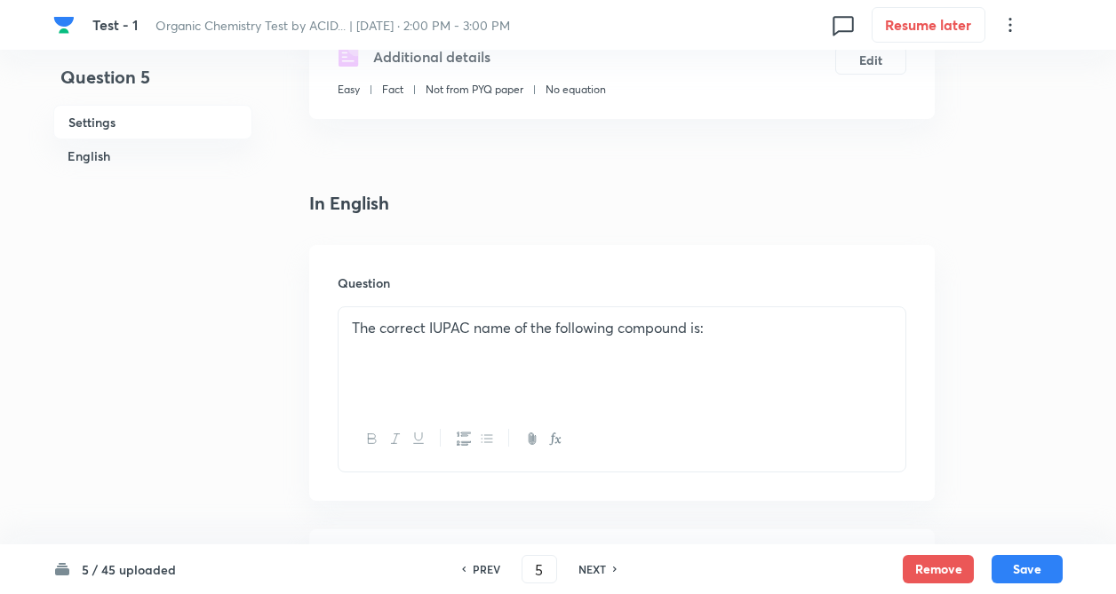
click at [489, 569] on h6 "PREV" at bounding box center [487, 569] width 28 height 16
type input "4"
checkbox input "false"
checkbox input "true"
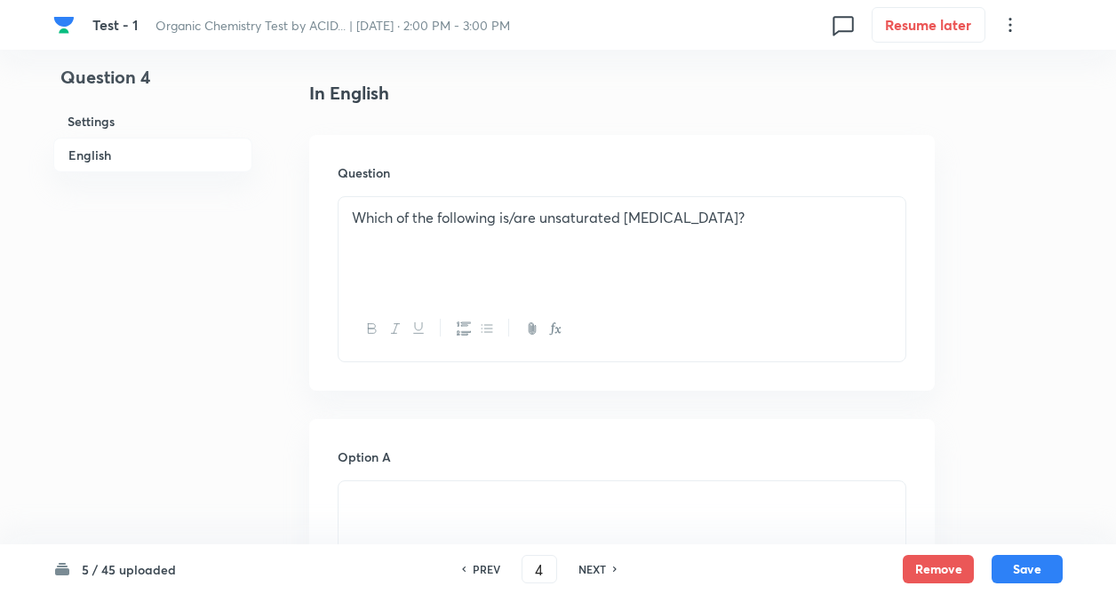
scroll to position [497, 0]
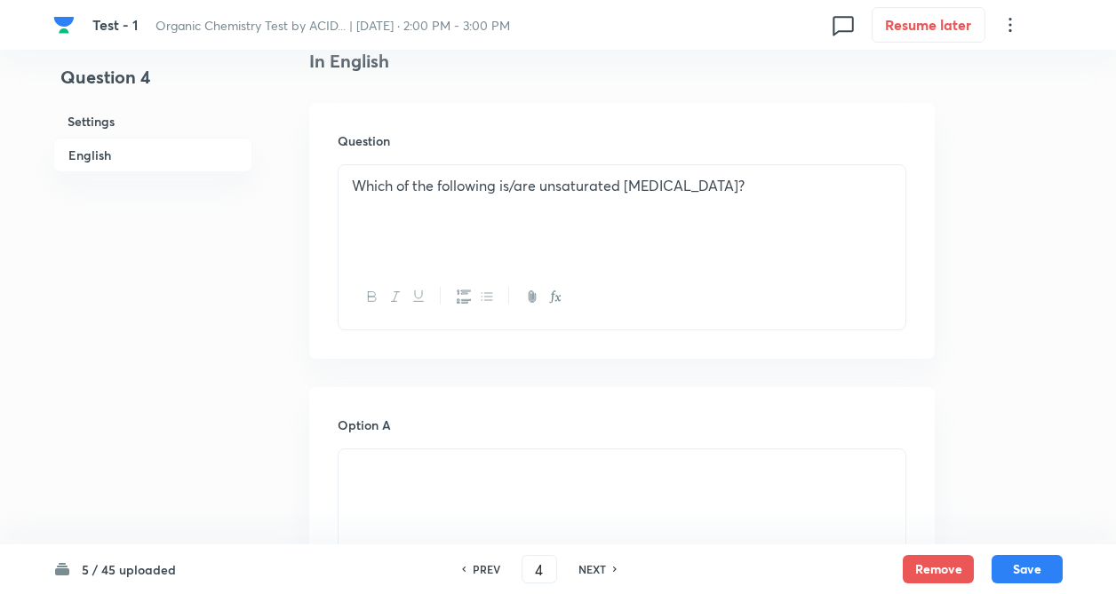
drag, startPoint x: 586, startPoint y: 561, endPoint x: 563, endPoint y: 550, distance: 25.8
click at [585, 560] on div "PREV 4 ​ NEXT" at bounding box center [539, 569] width 229 height 28
drag, startPoint x: 593, startPoint y: 569, endPoint x: 561, endPoint y: 550, distance: 36.7
click at [591, 568] on h6 "NEXT" at bounding box center [592, 569] width 28 height 16
type input "5"
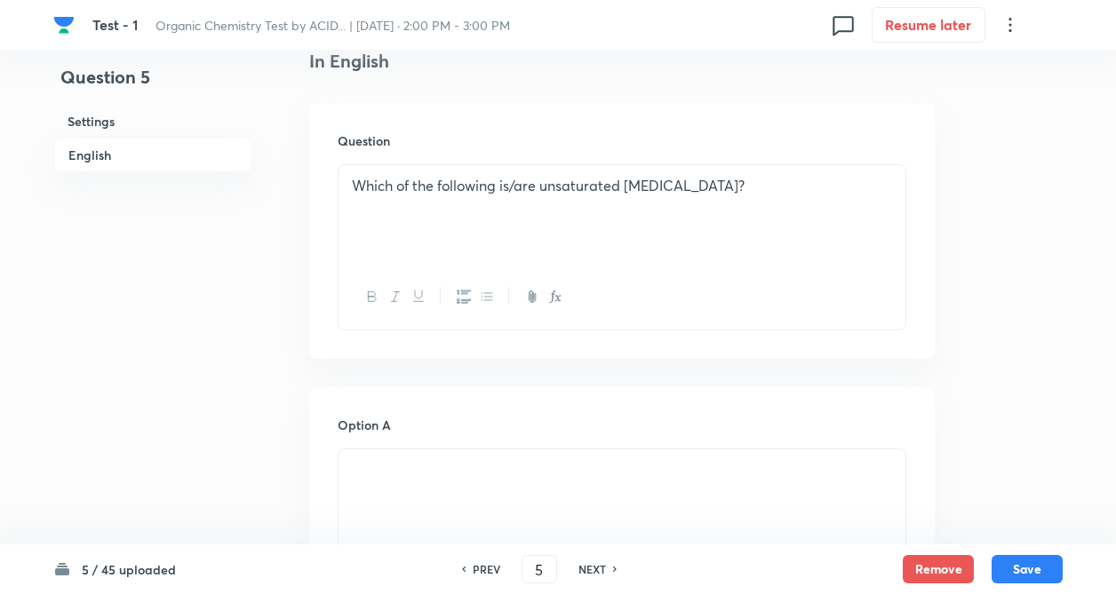
checkbox input "false"
checkbox input "true"
drag, startPoint x: 594, startPoint y: 562, endPoint x: 207, endPoint y: 322, distance: 456.0
click at [594, 561] on h6 "NEXT" at bounding box center [592, 569] width 28 height 16
type input "6"
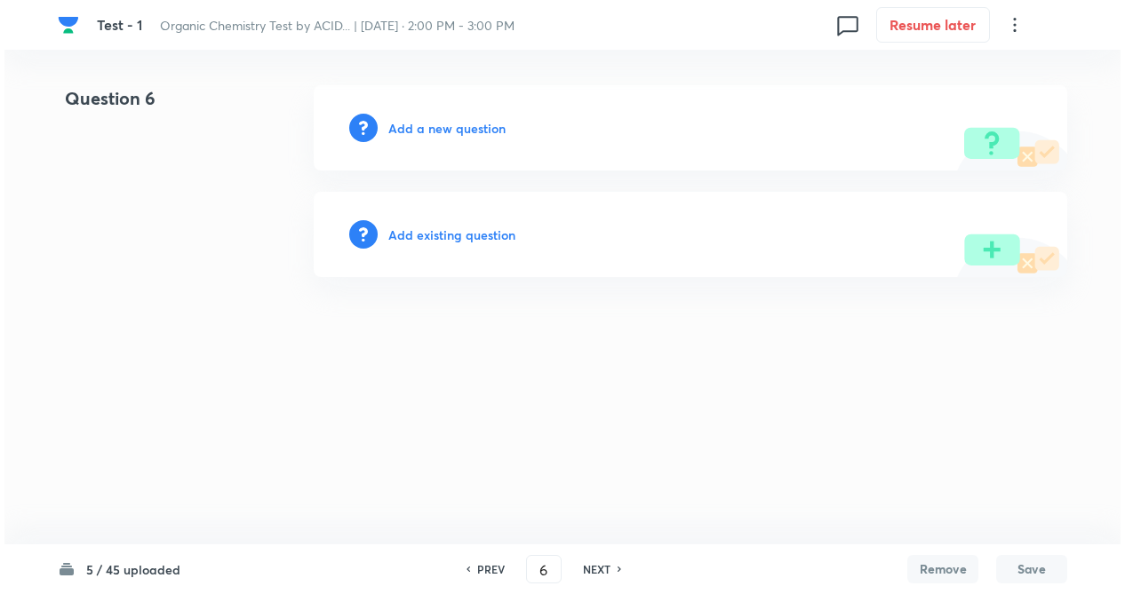
scroll to position [0, 0]
click at [451, 130] on h6 "Add a new question" at bounding box center [446, 128] width 117 height 19
click at [462, 130] on h6 "Choose a question type" at bounding box center [456, 128] width 137 height 19
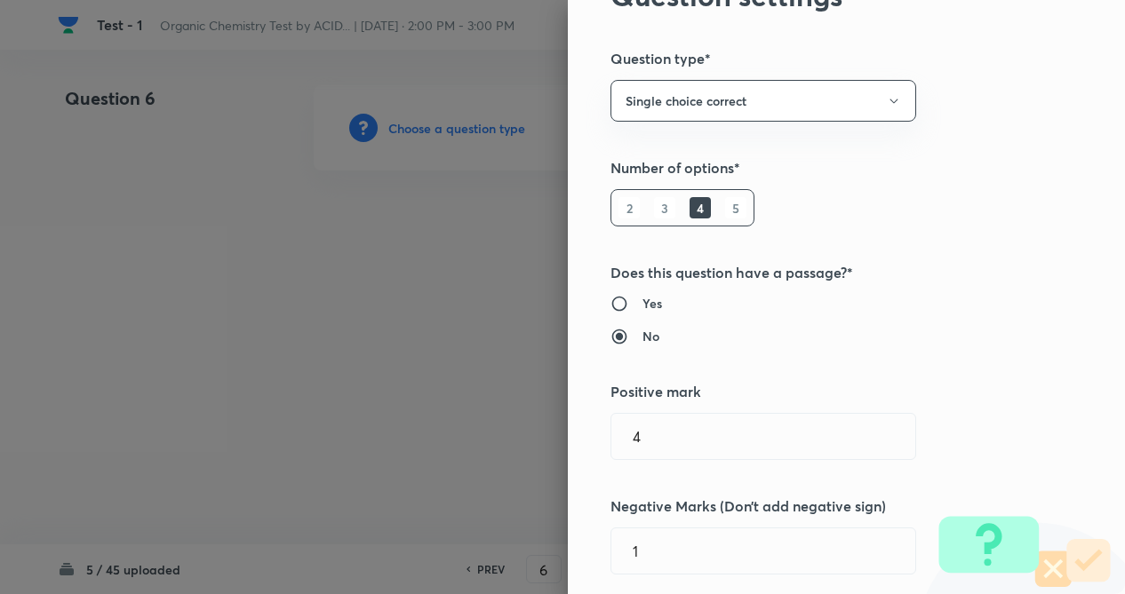
drag, startPoint x: 1080, startPoint y: 329, endPoint x: 1009, endPoint y: 345, distance: 72.8
click at [1069, 329] on div "Question settings Question type* Single choice correct Number of options* 2 3 4…" at bounding box center [846, 297] width 557 height 594
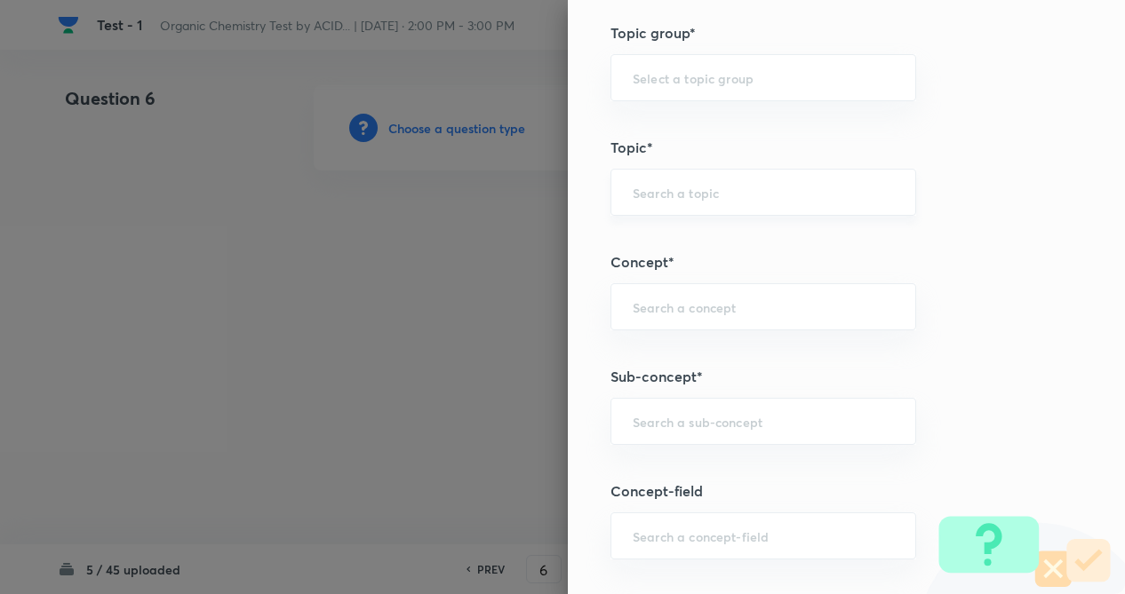
scroll to position [782, 0]
drag, startPoint x: 414, startPoint y: 256, endPoint x: 409, endPoint y: 273, distance: 17.7
click at [413, 258] on div at bounding box center [562, 297] width 1125 height 594
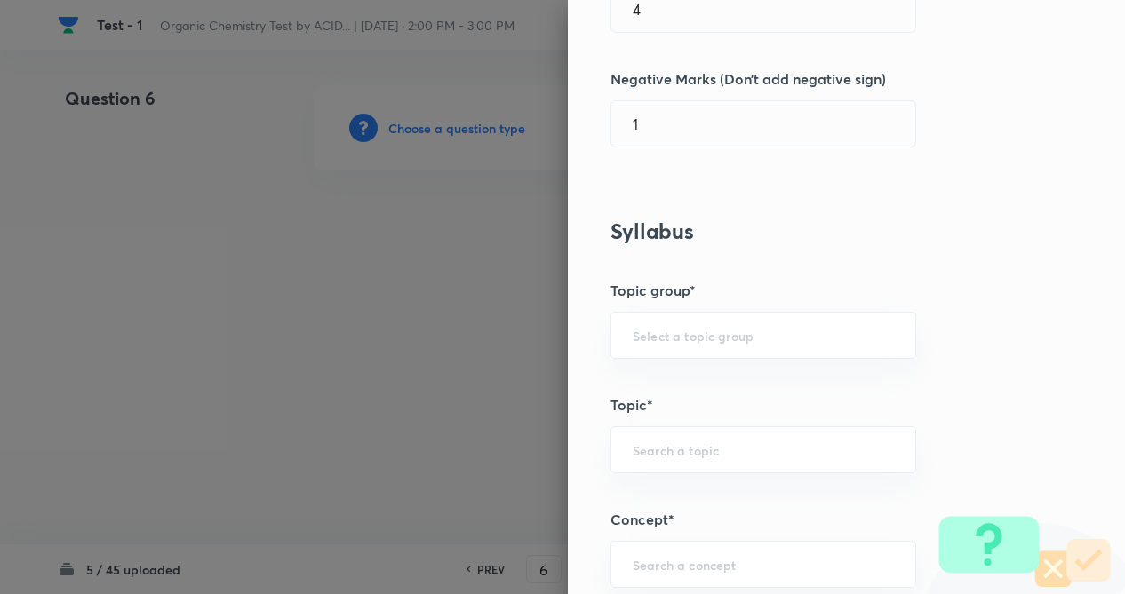
scroll to position [497, 0]
